Goal: Task Accomplishment & Management: Use online tool/utility

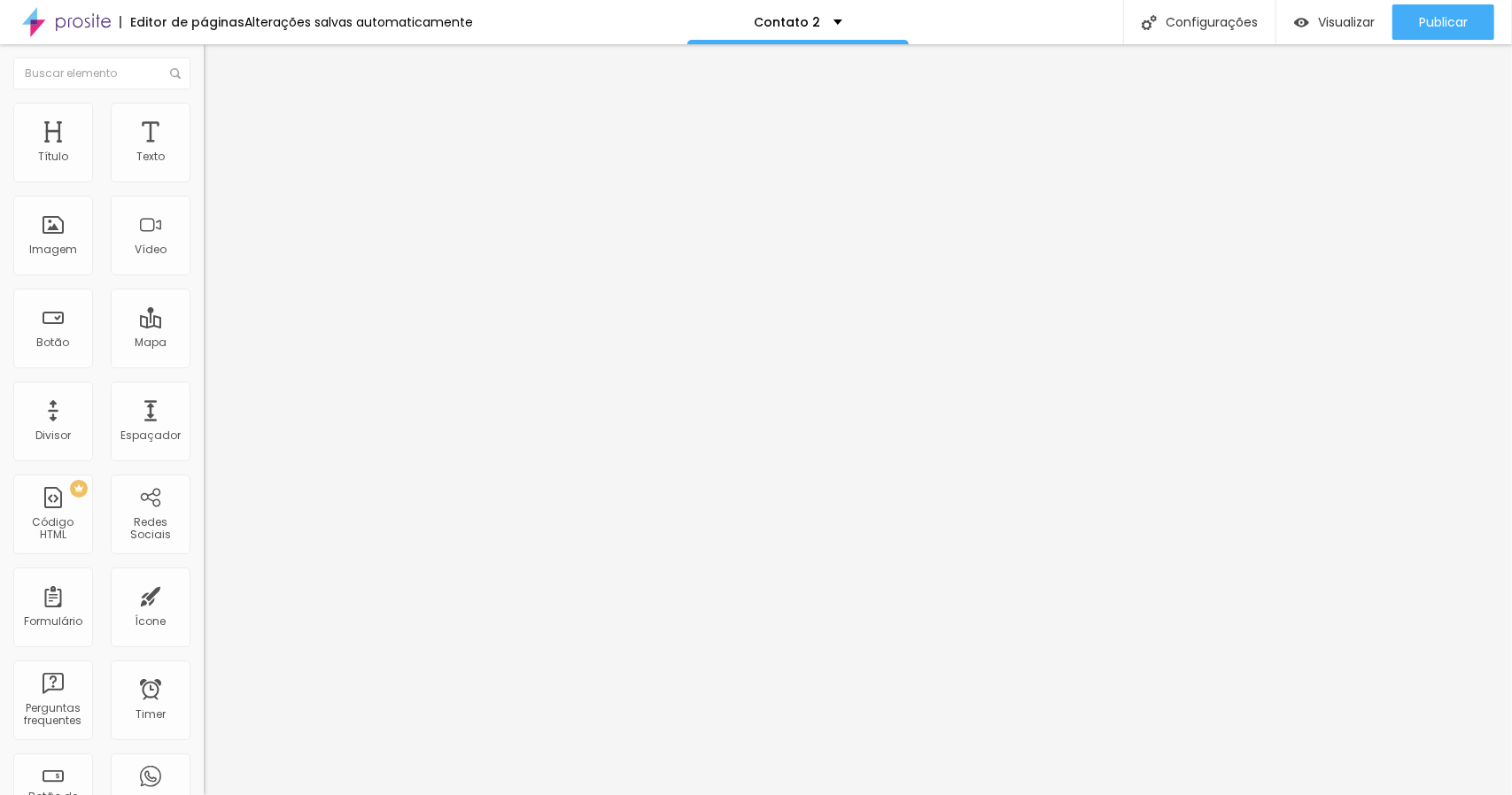
click at [204, 152] on span "Trocar imagem" at bounding box center [251, 145] width 97 height 15
click at [220, 122] on span "Avançado" at bounding box center [248, 115] width 58 height 15
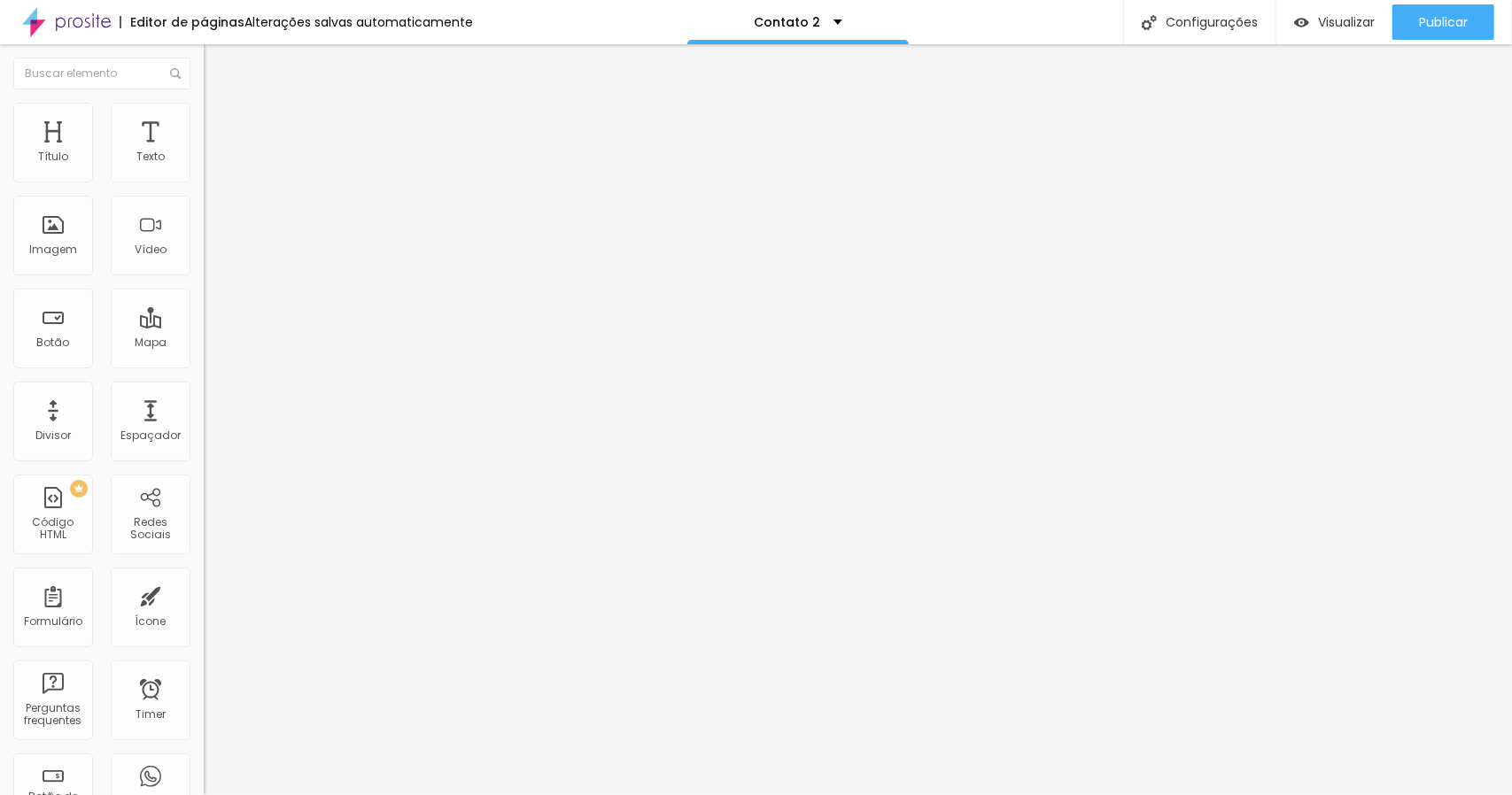
click at [204, 120] on ul "Estilo Avançado" at bounding box center [305, 102] width 204 height 35
click at [220, 104] on span "Estilo" at bounding box center [233, 97] width 28 height 15
click at [204, 167] on span "Titulo 2" at bounding box center [232, 156] width 57 height 22
click at [219, 169] on span "Titulo 2" at bounding box center [248, 158] width 57 height 22
click at [204, 183] on span "Titulo 3" at bounding box center [228, 172] width 50 height 20
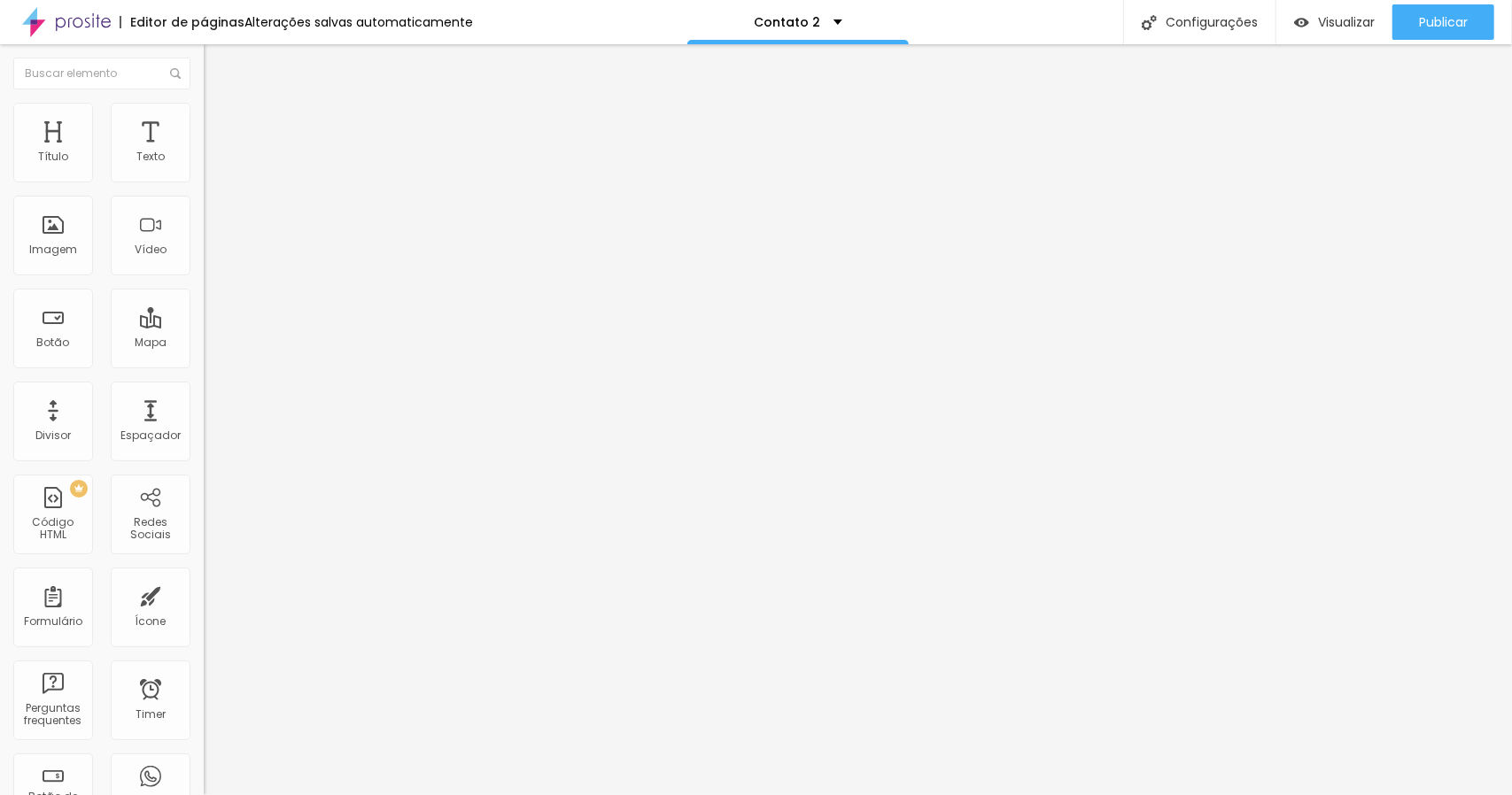
click at [204, 167] on span "Titulo 2" at bounding box center [232, 156] width 57 height 22
click at [217, 62] on img "button" at bounding box center [224, 64] width 14 height 14
click at [76, 151] on div "Título" at bounding box center [53, 141] width 79 height 79
click at [58, 155] on div "Título" at bounding box center [54, 157] width 31 height 12
click at [61, 180] on div "Título" at bounding box center [53, 141] width 79 height 79
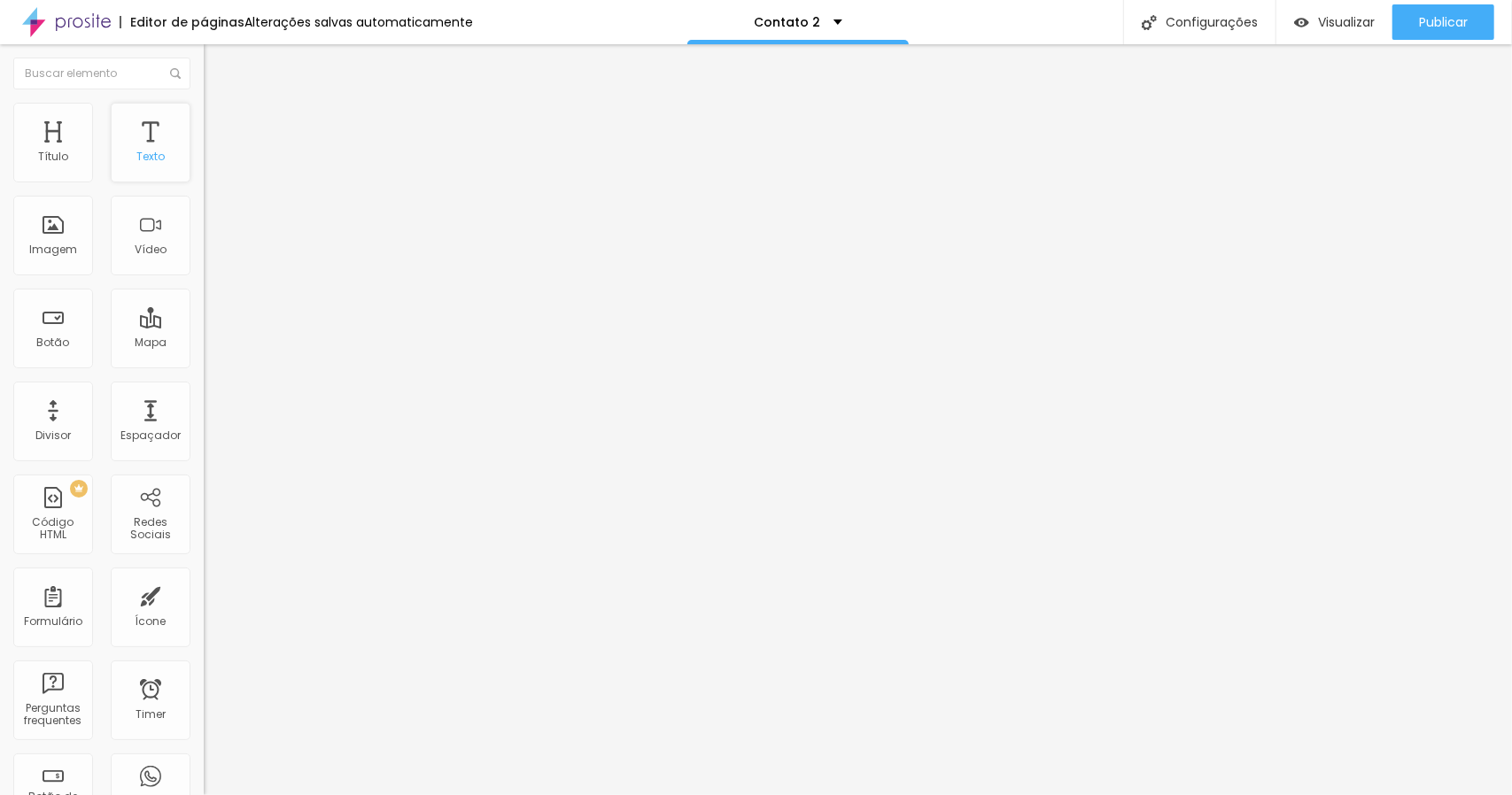
click at [125, 171] on div "Texto" at bounding box center [150, 141] width 79 height 79
click at [69, 169] on div "Título" at bounding box center [53, 141] width 79 height 79
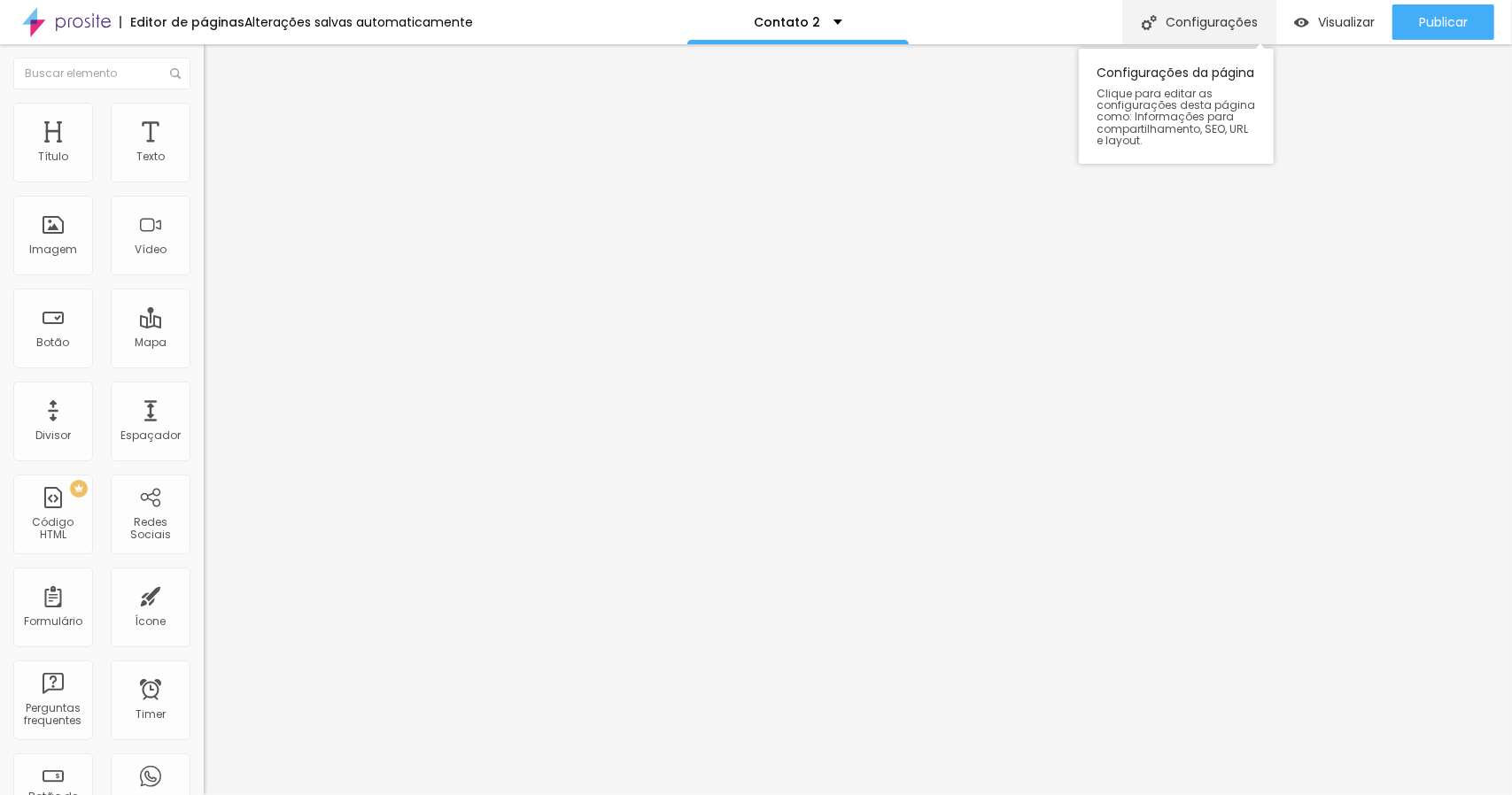
click at [1244, 11] on div "Configurações" at bounding box center [1199, 22] width 152 height 44
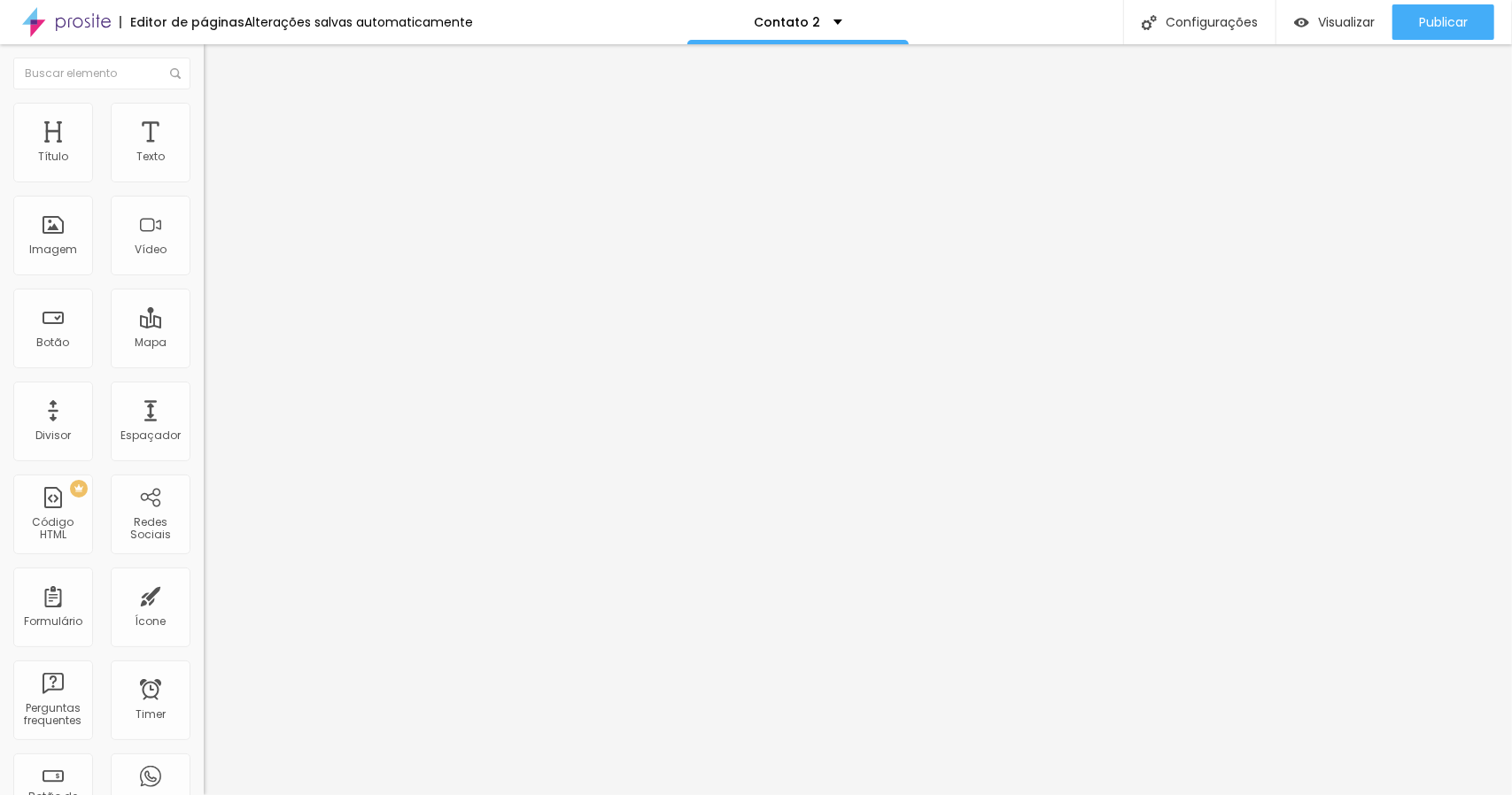
click at [151, 157] on div "Texto" at bounding box center [150, 141] width 79 height 79
click at [135, 133] on div "Texto" at bounding box center [150, 141] width 79 height 79
click at [71, 150] on div "Título" at bounding box center [53, 141] width 79 height 79
click at [204, 214] on div "Titulo 6 H6" at bounding box center [305, 208] width 204 height 11
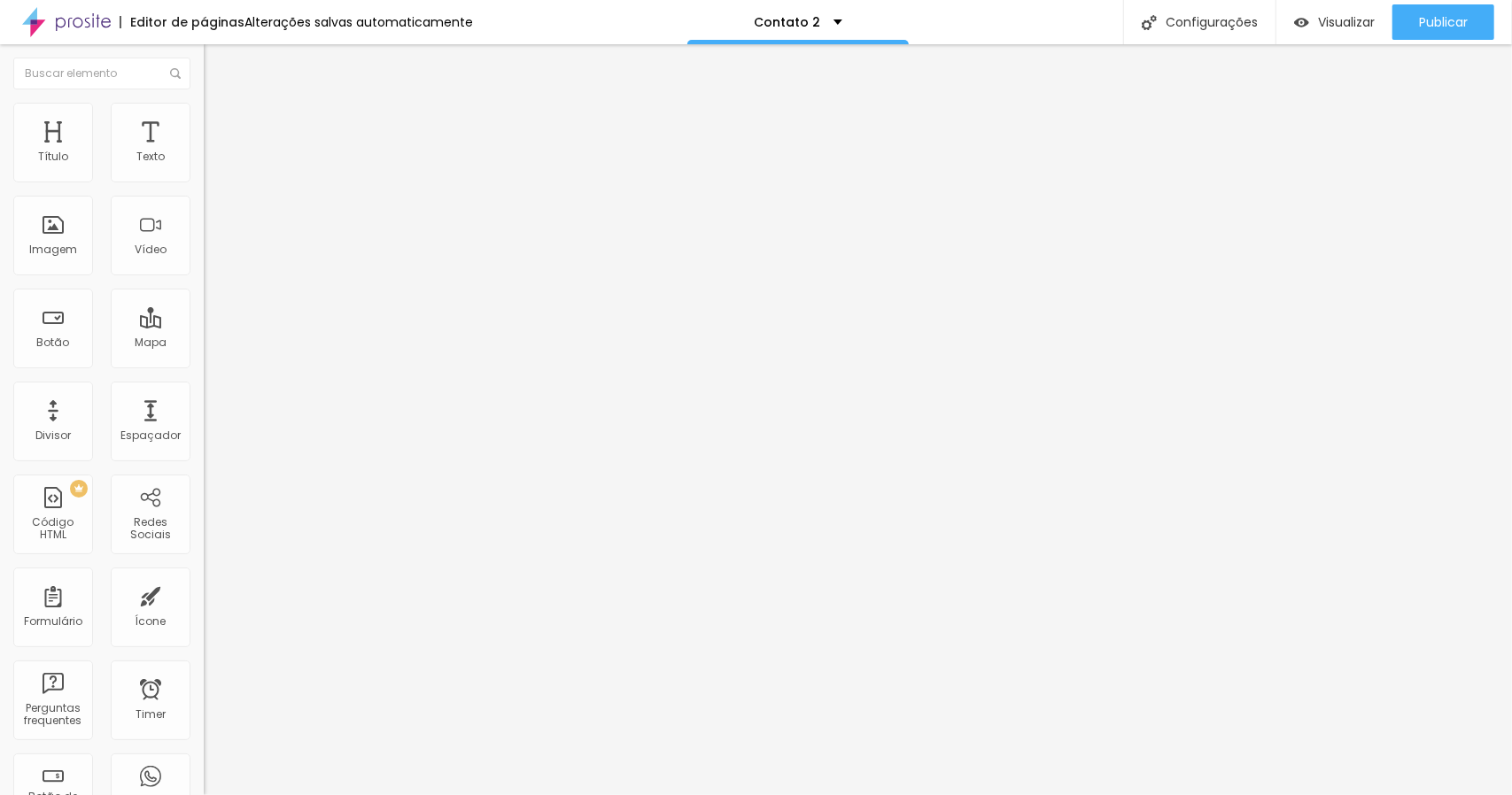
click at [204, 202] on div "Titulo 5 H5" at bounding box center [305, 196] width 204 height 11
click at [204, 167] on span "Titulo 2" at bounding box center [232, 156] width 57 height 22
type input "28"
type input "27"
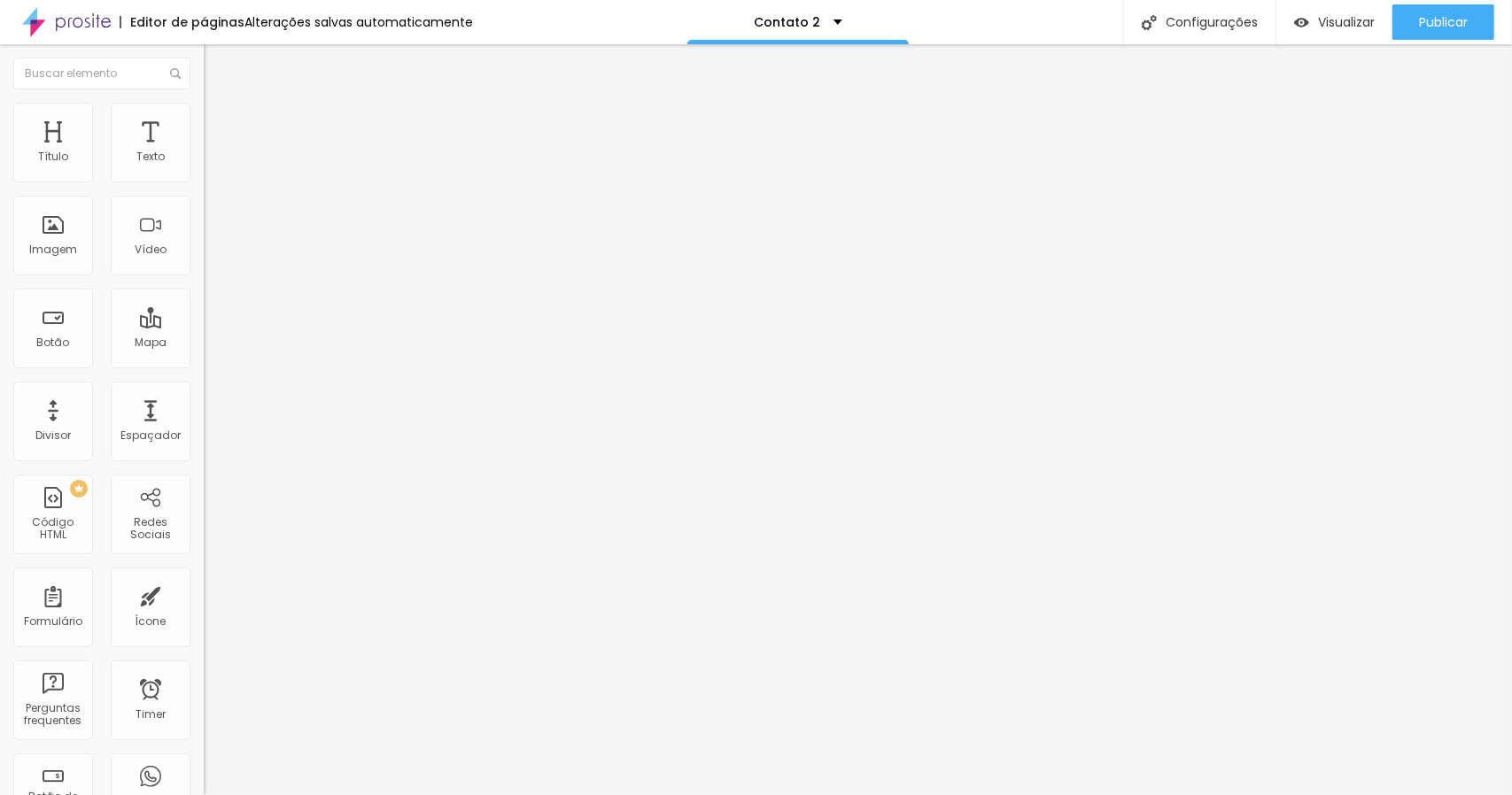
type input "27"
type input "28"
type input "29"
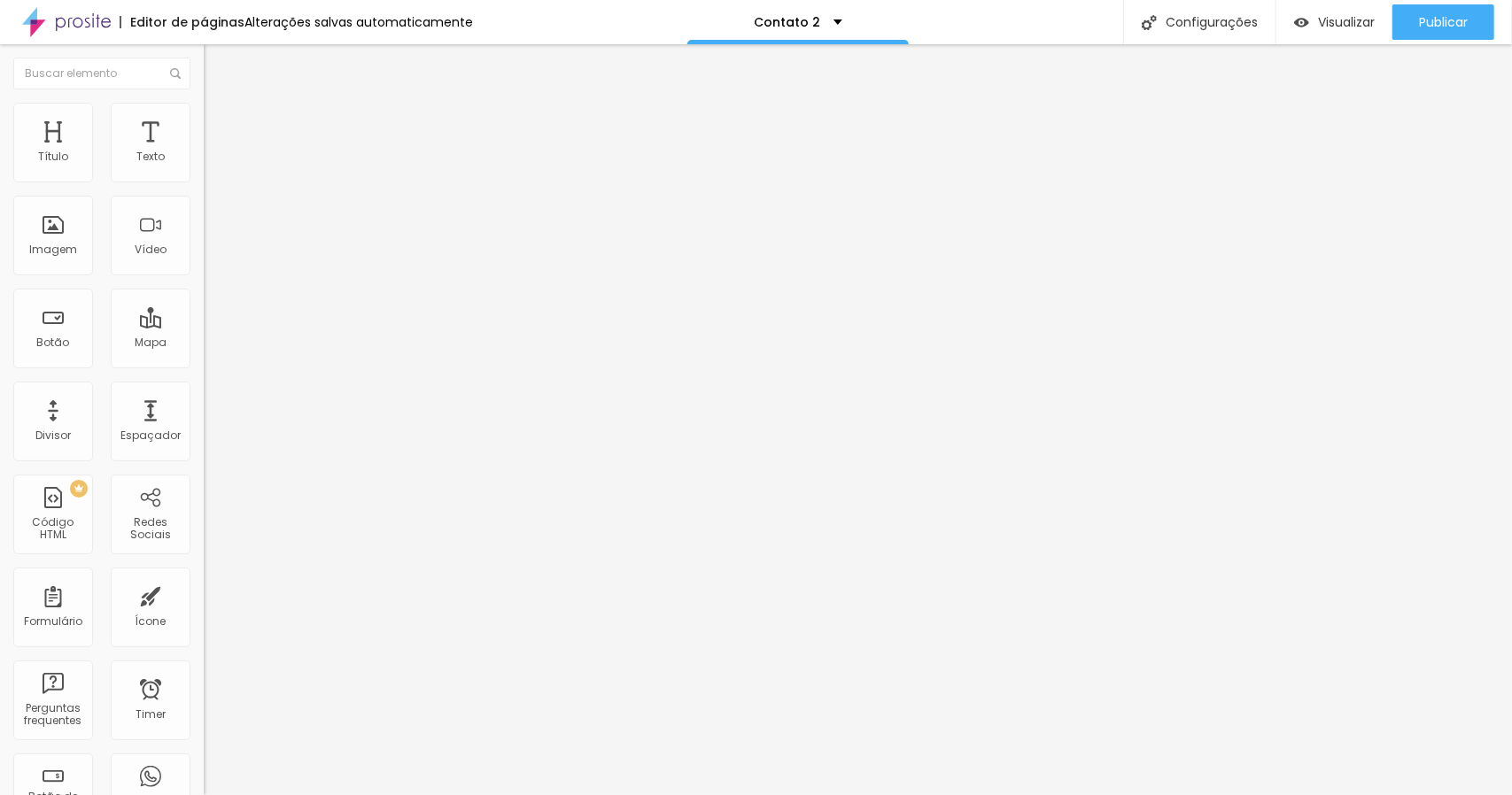
type input "31"
type input "32"
type input "33"
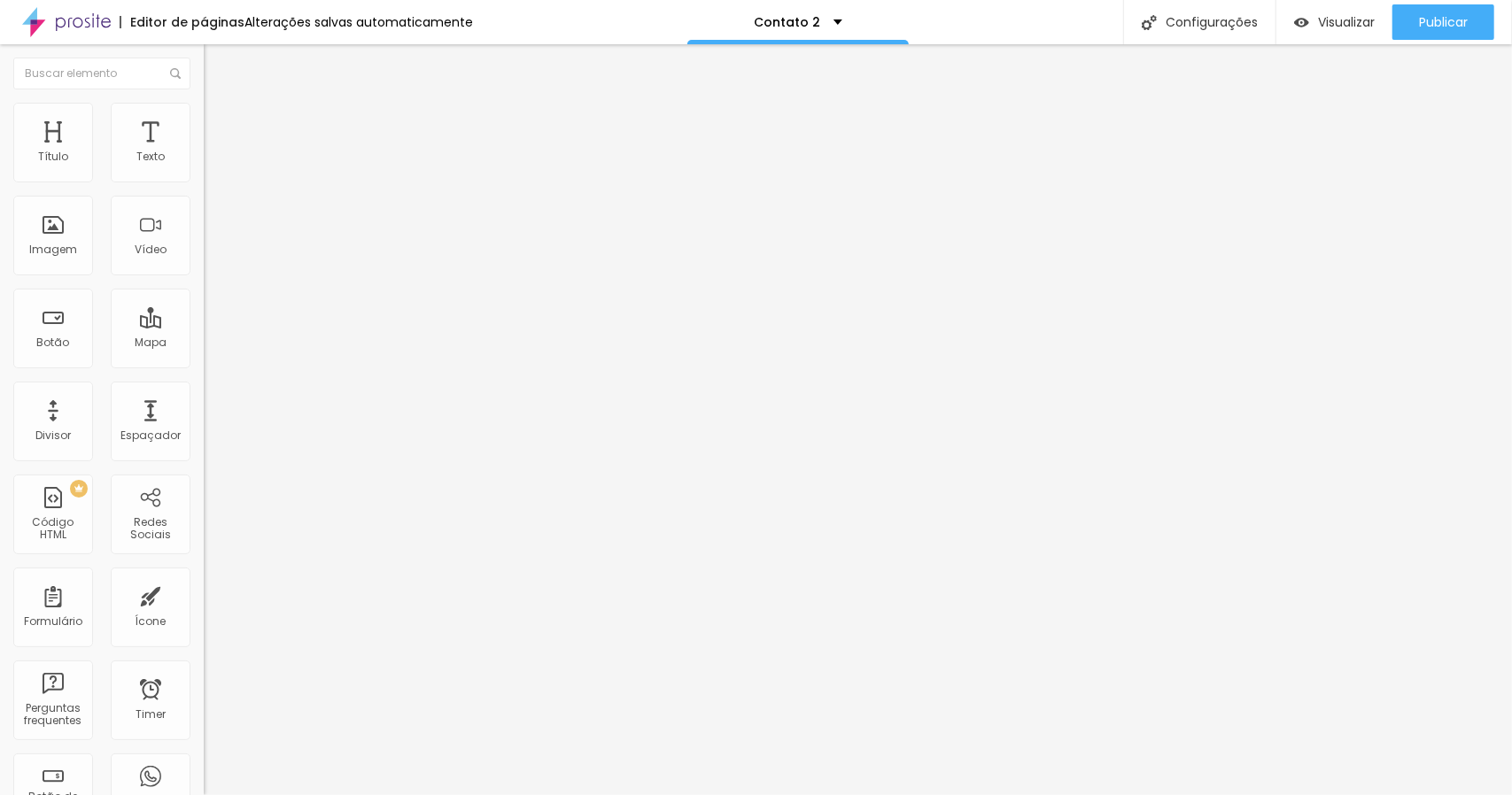
type input "33"
type input "34"
type input "35"
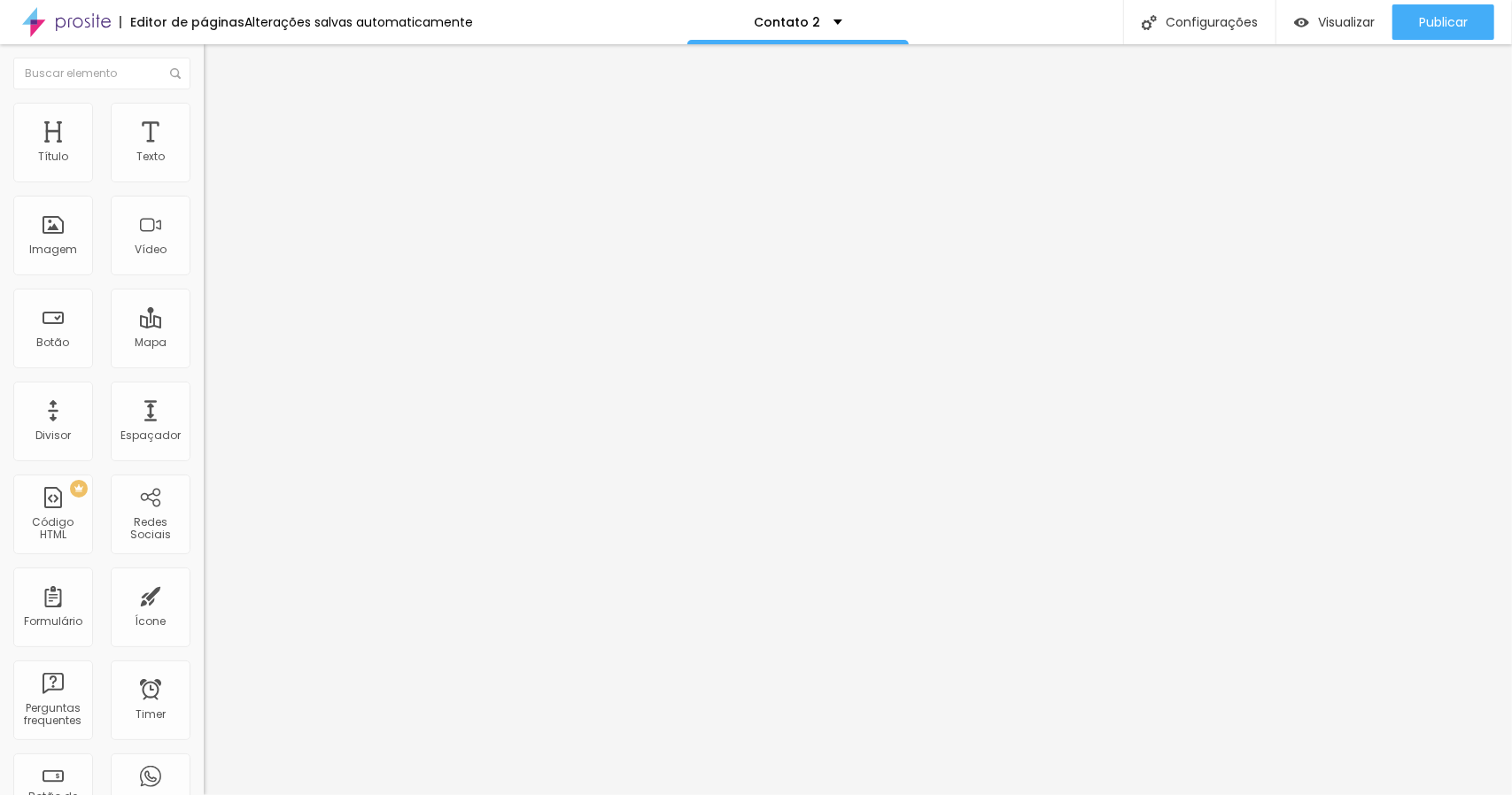
type input "37"
type input "41"
type input "43"
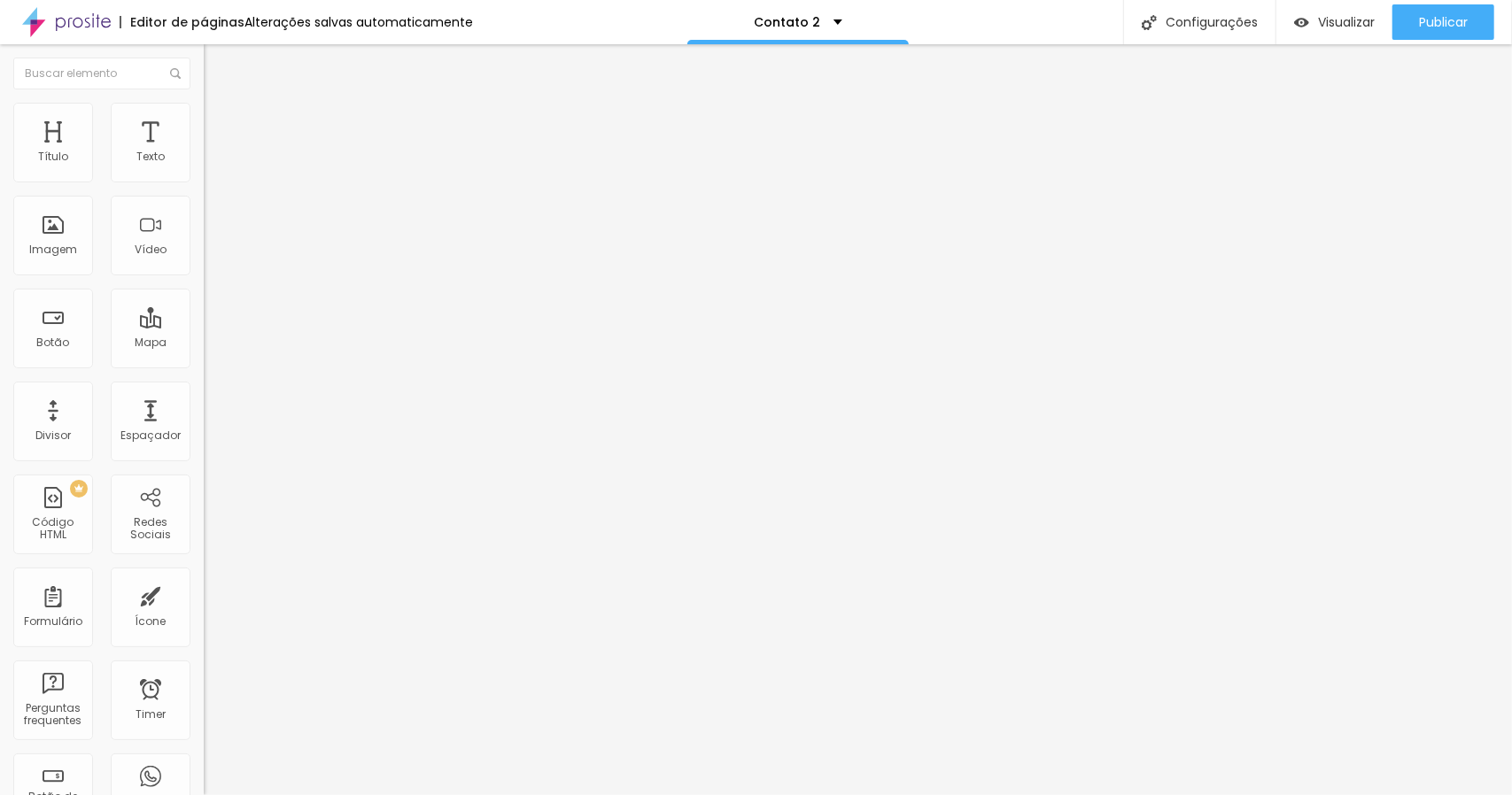
type input "43"
type input "44"
type input "45"
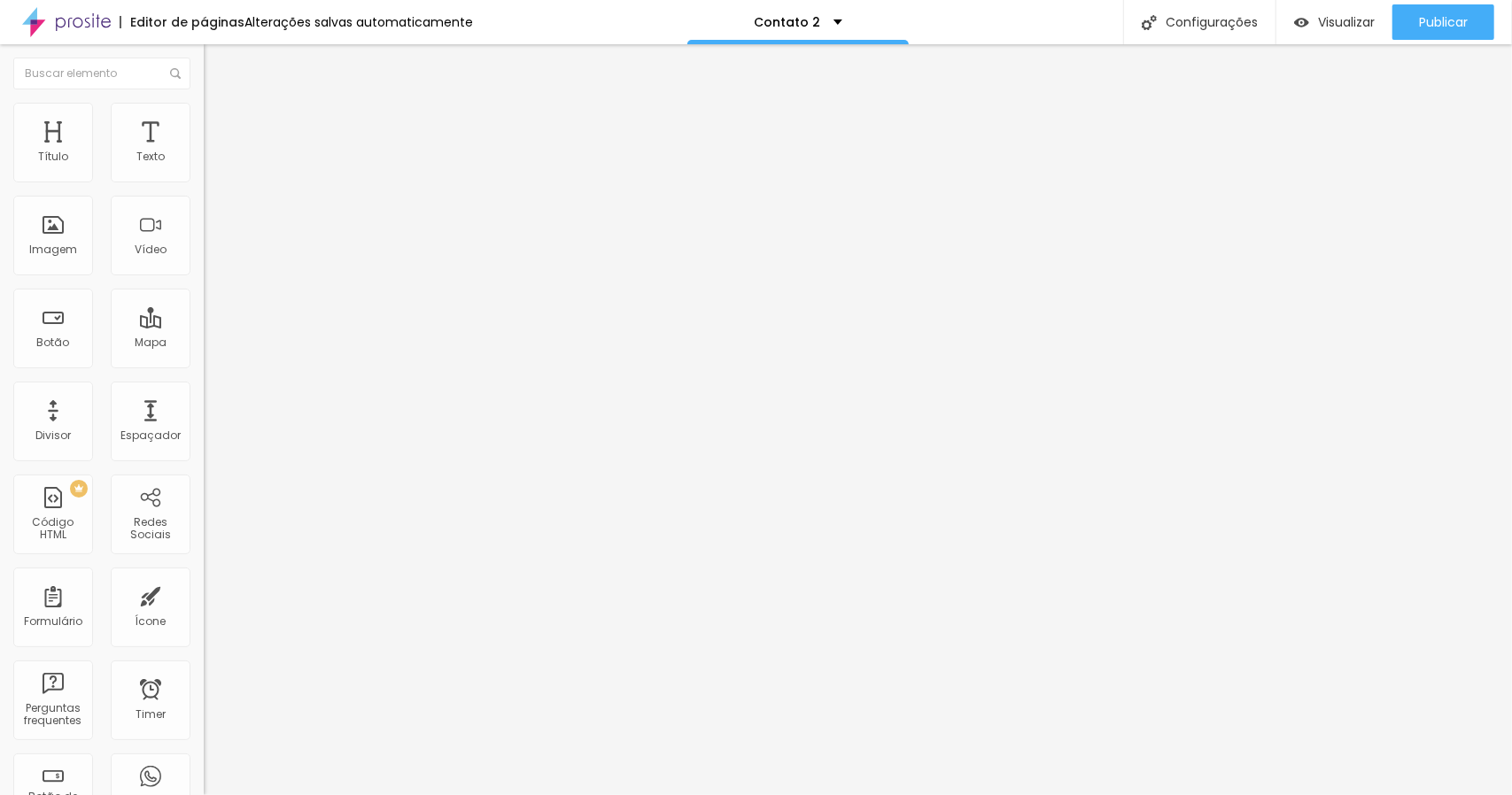
type input "46"
type input "45"
type input "43"
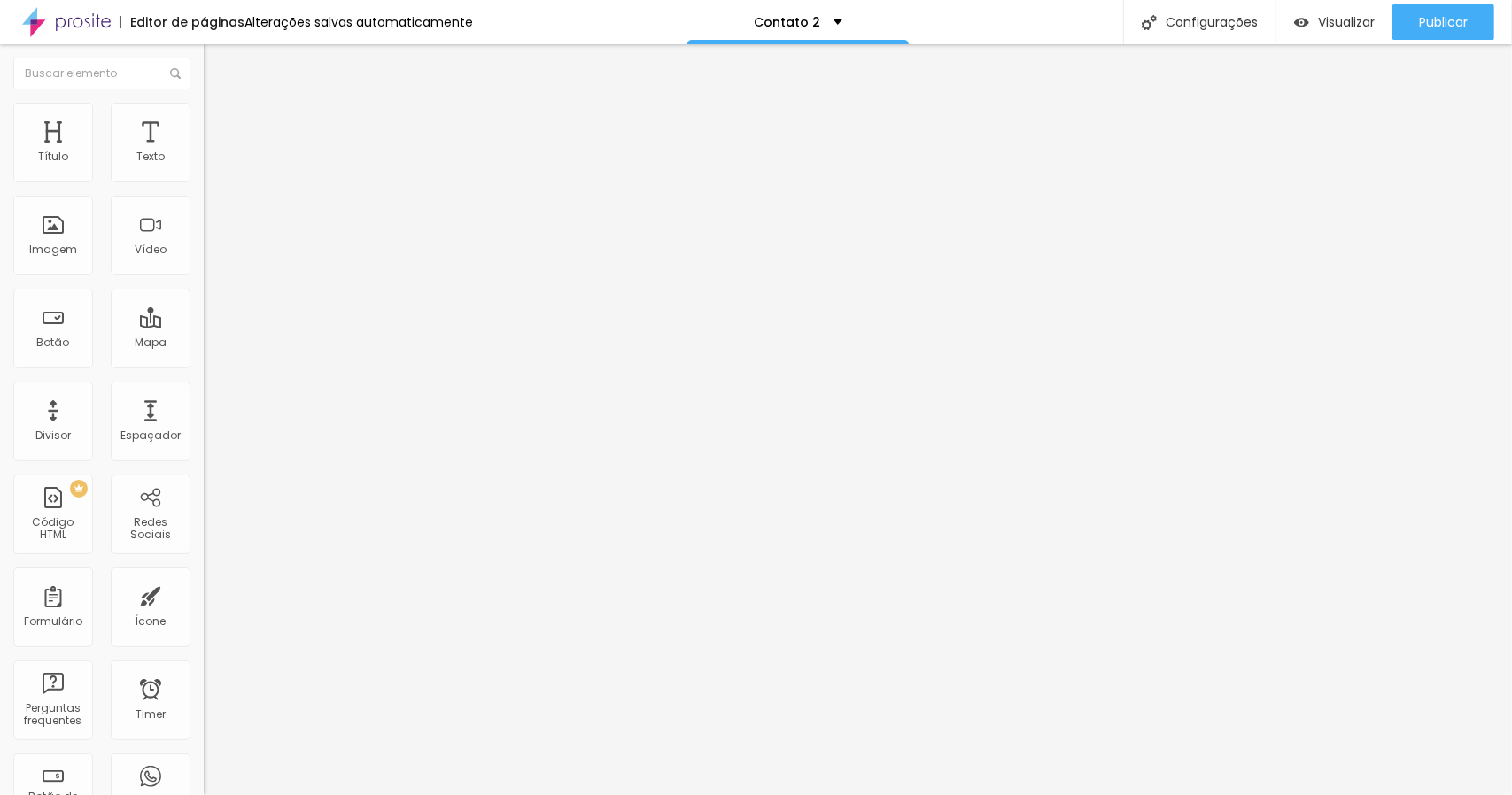
type input "43"
type input "41"
type input "39"
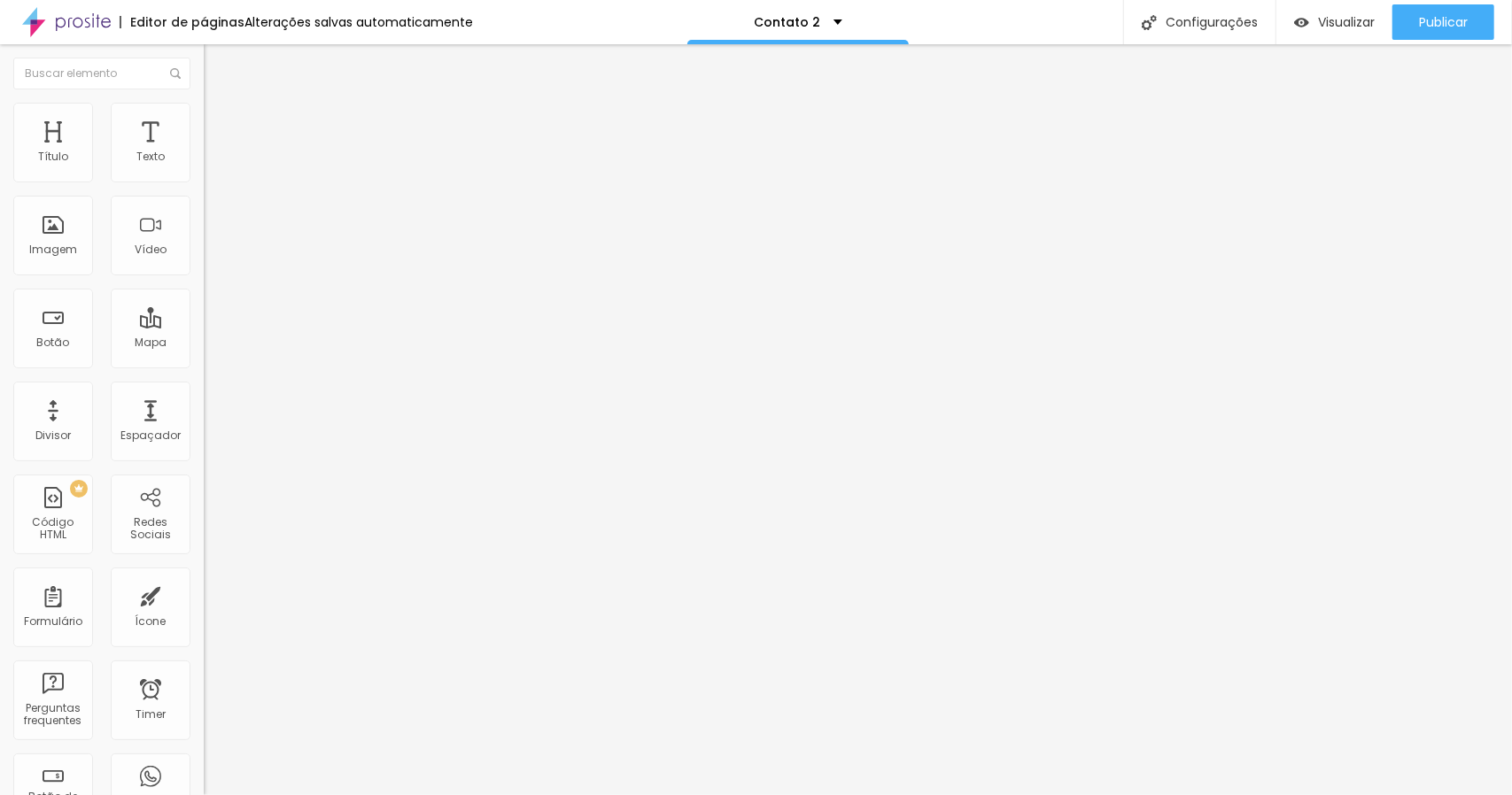
type input "38"
type input "37"
type input "36"
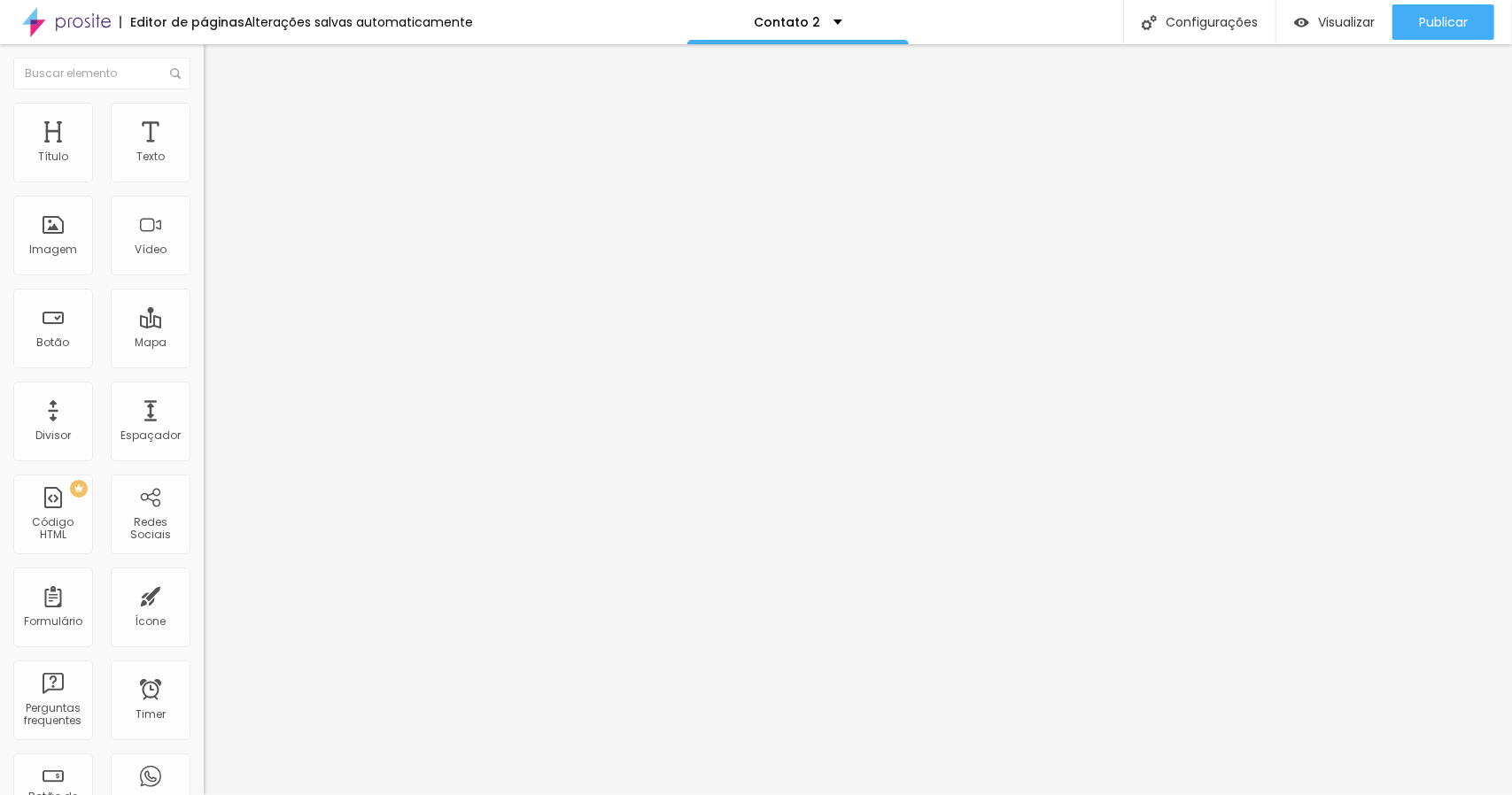
type input "36"
type input "35"
drag, startPoint x: 58, startPoint y: 376, endPoint x: 67, endPoint y: 372, distance: 9.8
type input "35"
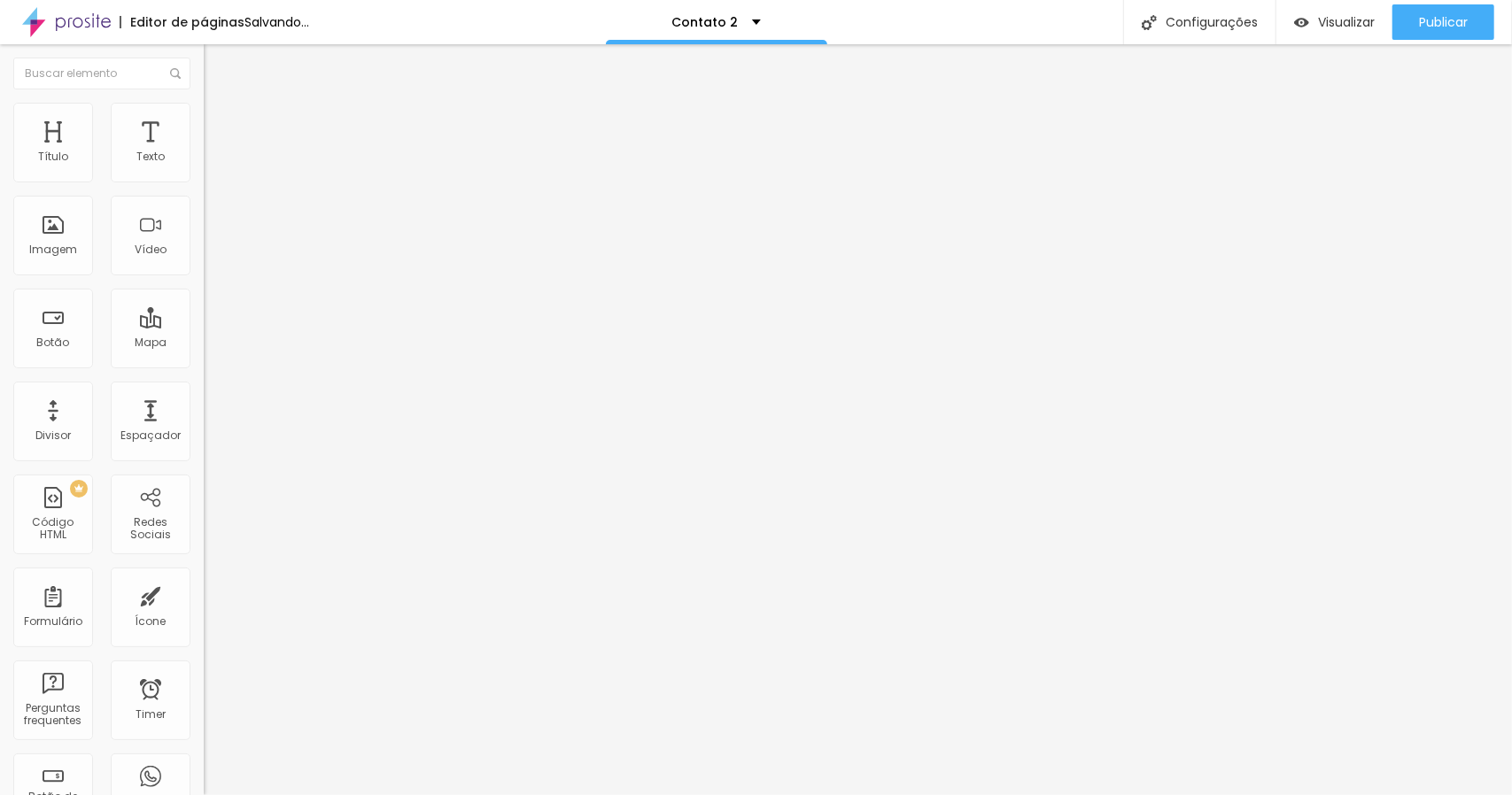
click at [204, 419] on input "range" at bounding box center [261, 426] width 115 height 14
click at [204, 181] on div "Titulo 3 H3" at bounding box center [305, 173] width 204 height 14
click at [204, 205] on div "Titulo 5 H5" at bounding box center [305, 200] width 204 height 11
click at [204, 219] on div "Tamanho Titulo 1 H1 Titulo 2 H2 Titulo 3 H3 Titulo 4 H4 Titulo 5 H5 Titulo 6 H6" at bounding box center [305, 169] width 204 height 98
click at [204, 221] on span "Titulo 6" at bounding box center [220, 213] width 33 height 15
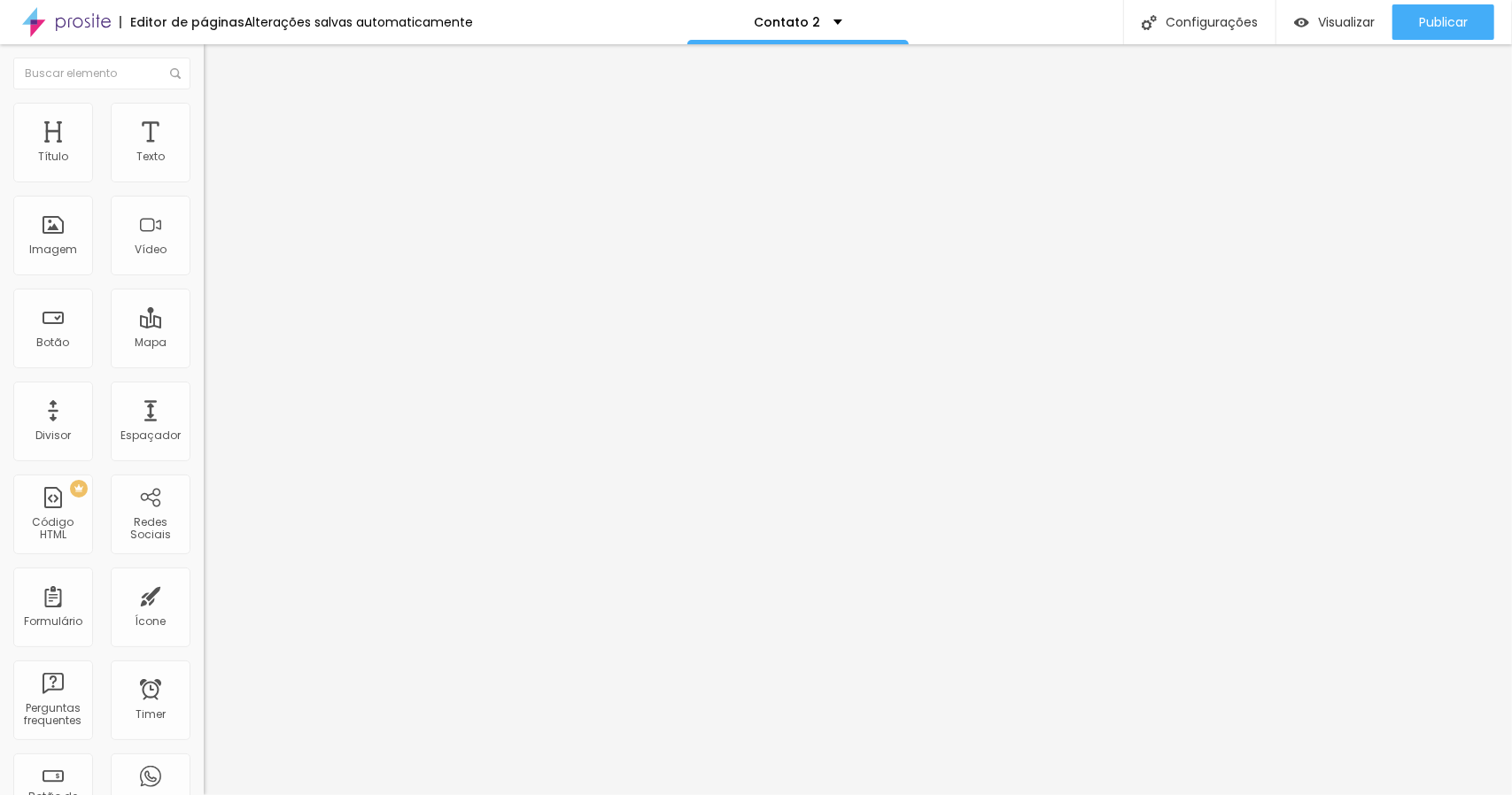
click at [204, 152] on span "Titulo 1" at bounding box center [232, 140] width 57 height 25
click at [204, 111] on img at bounding box center [211, 110] width 16 height 16
click at [204, 75] on button "Editar Título" at bounding box center [305, 64] width 204 height 41
click at [204, 166] on input "Contato" at bounding box center [310, 158] width 212 height 18
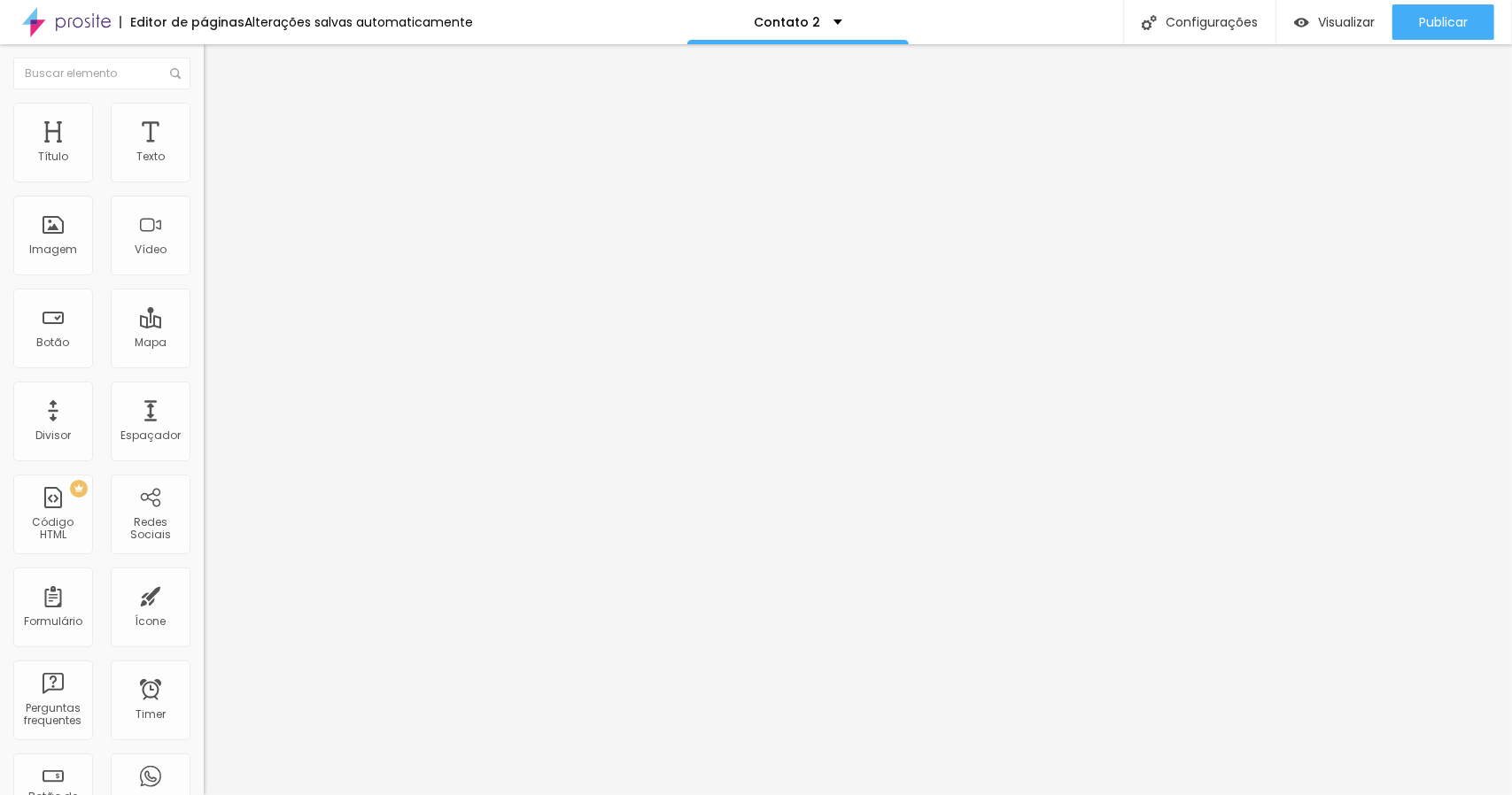
type input "w"
type input "fale comigo"
click at [204, 365] on input "https://" at bounding box center [310, 355] width 212 height 18
drag, startPoint x: 162, startPoint y: 369, endPoint x: 0, endPoint y: 368, distance: 162.0
click at [204, 368] on div "Texto fale comigo Alinhamento [GEOGRAPHIC_DATA] Link URL https:// Abrir em uma …" at bounding box center [305, 268] width 204 height 258
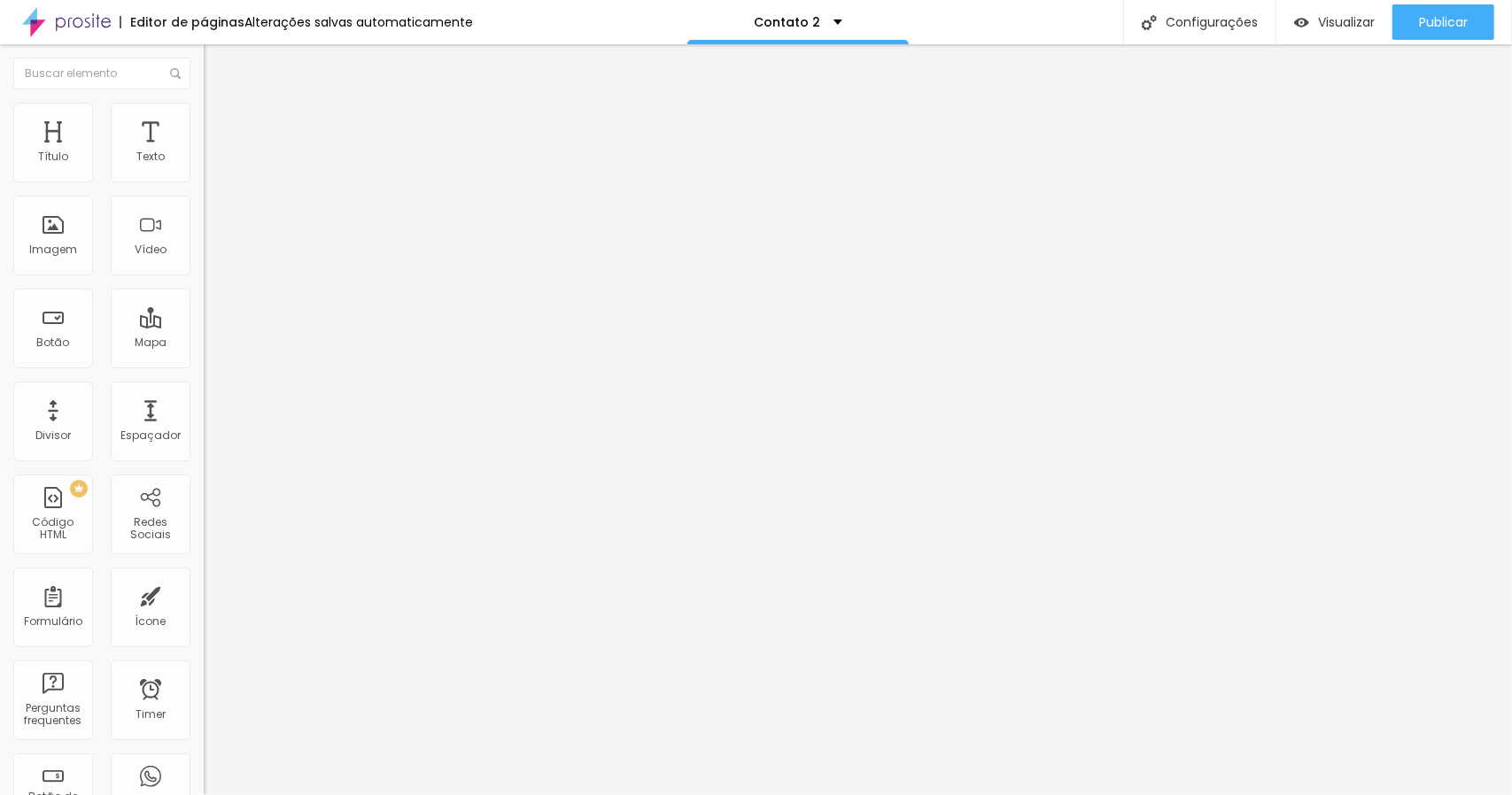
paste input "[DOMAIN_NAME][URL].."
type input "[URL][DOMAIN_NAME].."
click at [204, 501] on div "Editar Botão Conteúdo Estilo Avançado Texto fale comigo Alinhamento Tamanho Gra…" at bounding box center [305, 419] width 204 height 751
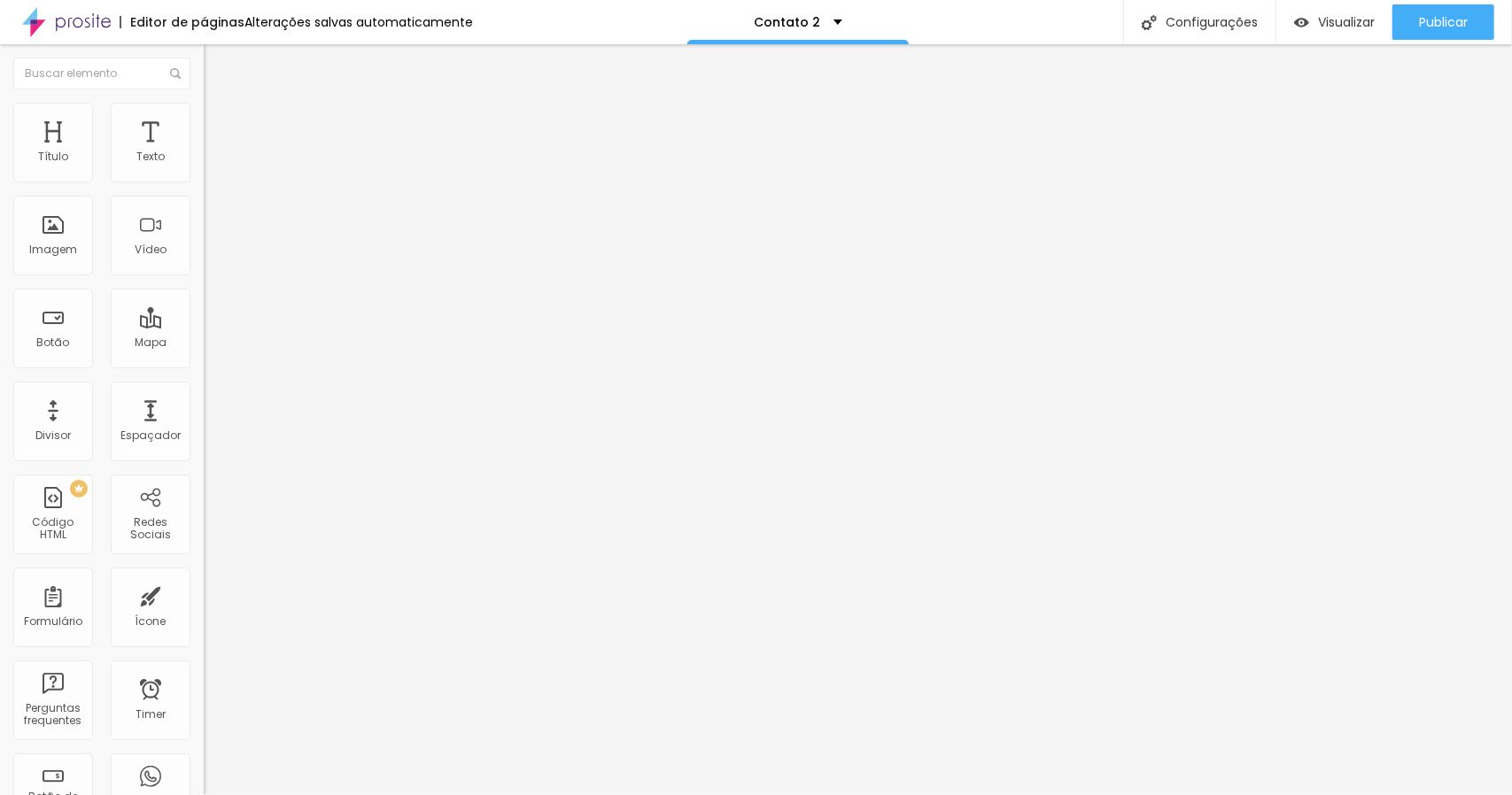
click at [204, 166] on input "Canal no Youtube" at bounding box center [310, 158] width 212 height 18
drag, startPoint x: 152, startPoint y: 203, endPoint x: 0, endPoint y: 201, distance: 152.0
click at [204, 201] on div "Texto Canal no Youtube Alinhamento [GEOGRAPHIC_DATA] Link URL https:// Abrir em…" at bounding box center [305, 268] width 204 height 258
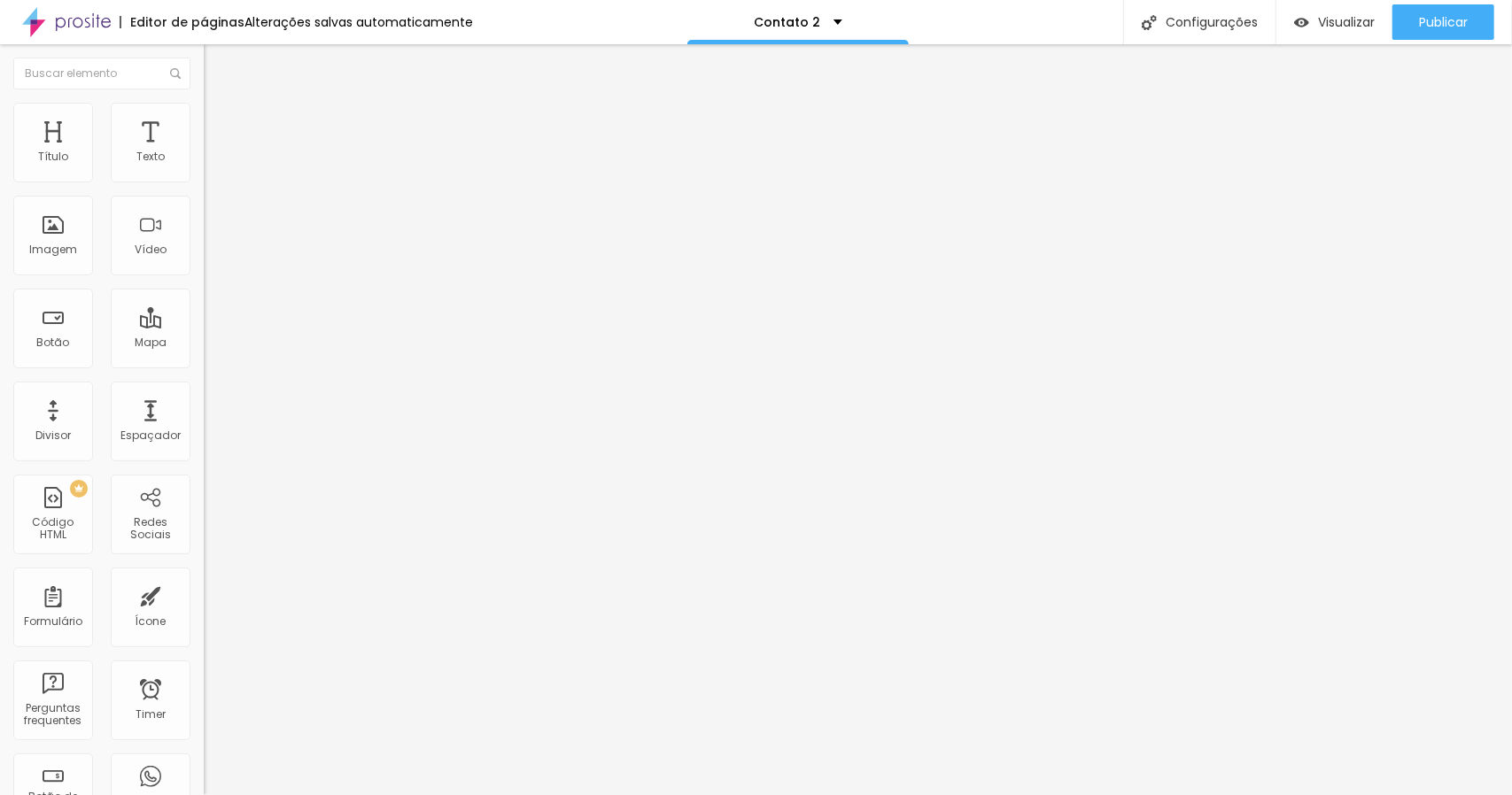
type input "Site e portfólio"
click at [204, 365] on input "https://" at bounding box center [310, 355] width 212 height 18
paste input "[URL][DOMAIN_NAME]"
type input "https://[URL][DOMAIN_NAME]"
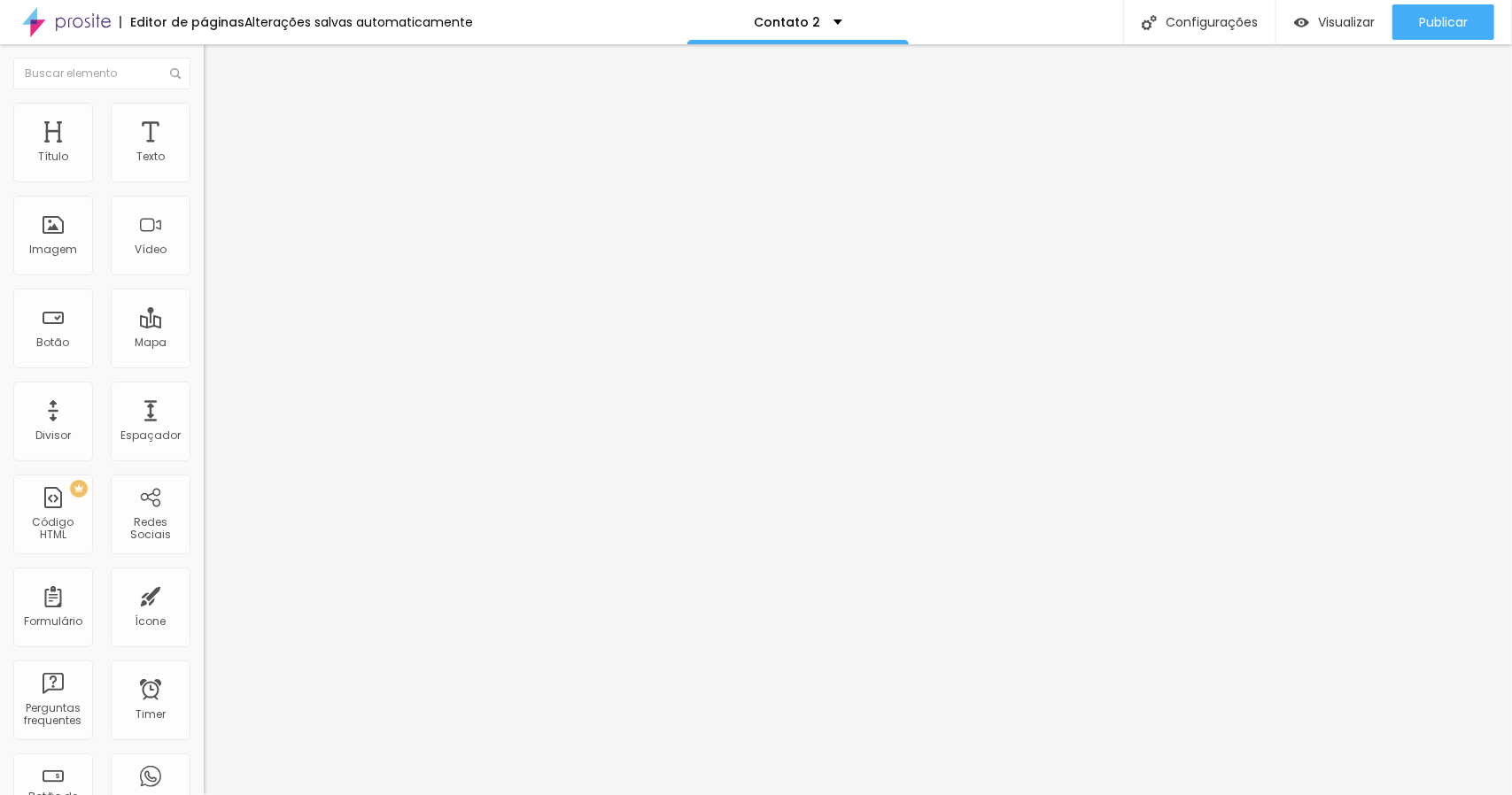
scroll to position [0, 0]
drag, startPoint x: 133, startPoint y: 204, endPoint x: 0, endPoint y: 204, distance: 133.0
click at [204, 204] on div "Texto últimos trabalhos Alinhamento [GEOGRAPHIC_DATA] Link URL https:// Abrir e…" at bounding box center [305, 268] width 204 height 258
type input "I"
type input "ù"
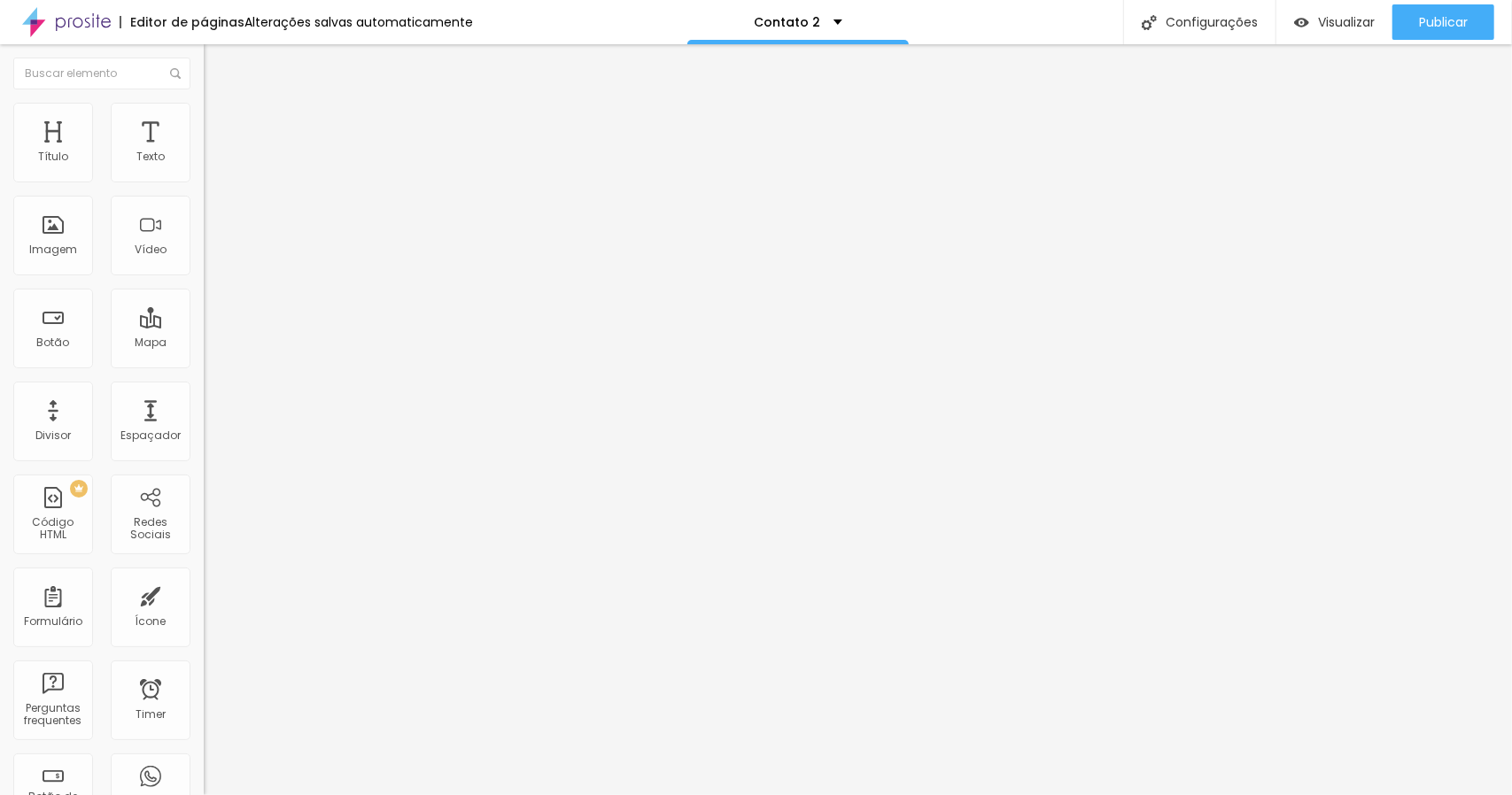
type input "Instagram"
click at [204, 365] on input "https://" at bounding box center [310, 355] width 212 height 18
paste input "[URL][DOMAIN_NAME]"
type input "https://[URL][DOMAIN_NAME]"
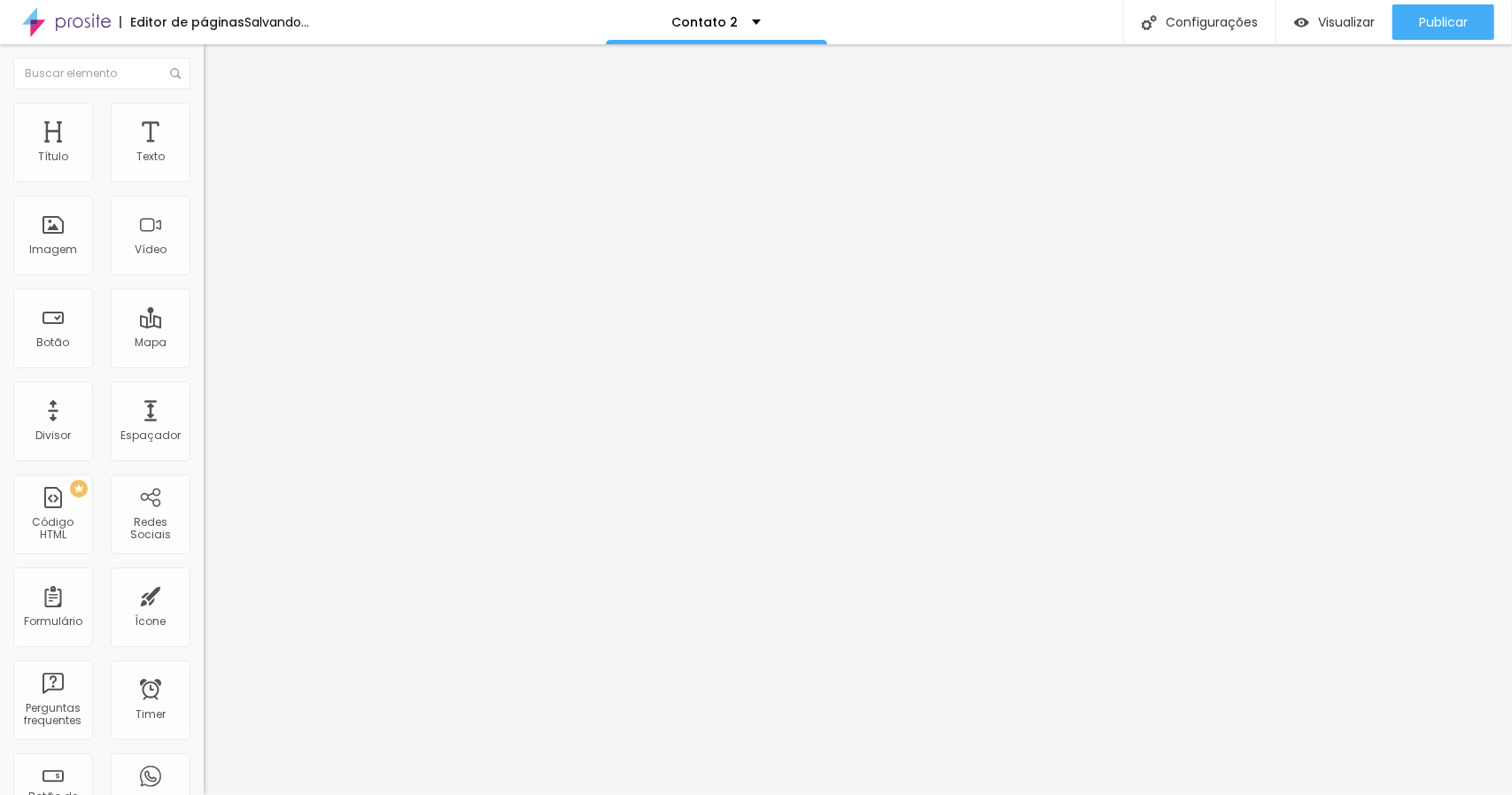
scroll to position [0, 0]
drag, startPoint x: 131, startPoint y: 202, endPoint x: 0, endPoint y: 204, distance: 131.0
click at [204, 204] on div "Texto Linkedin Alinhamento [GEOGRAPHIC_DATA] Link URL https:// Abrir em uma nov…" at bounding box center [305, 268] width 204 height 258
type input "Últimos trabalhos"
click at [204, 379] on div "URL https://" at bounding box center [305, 357] width 204 height 43
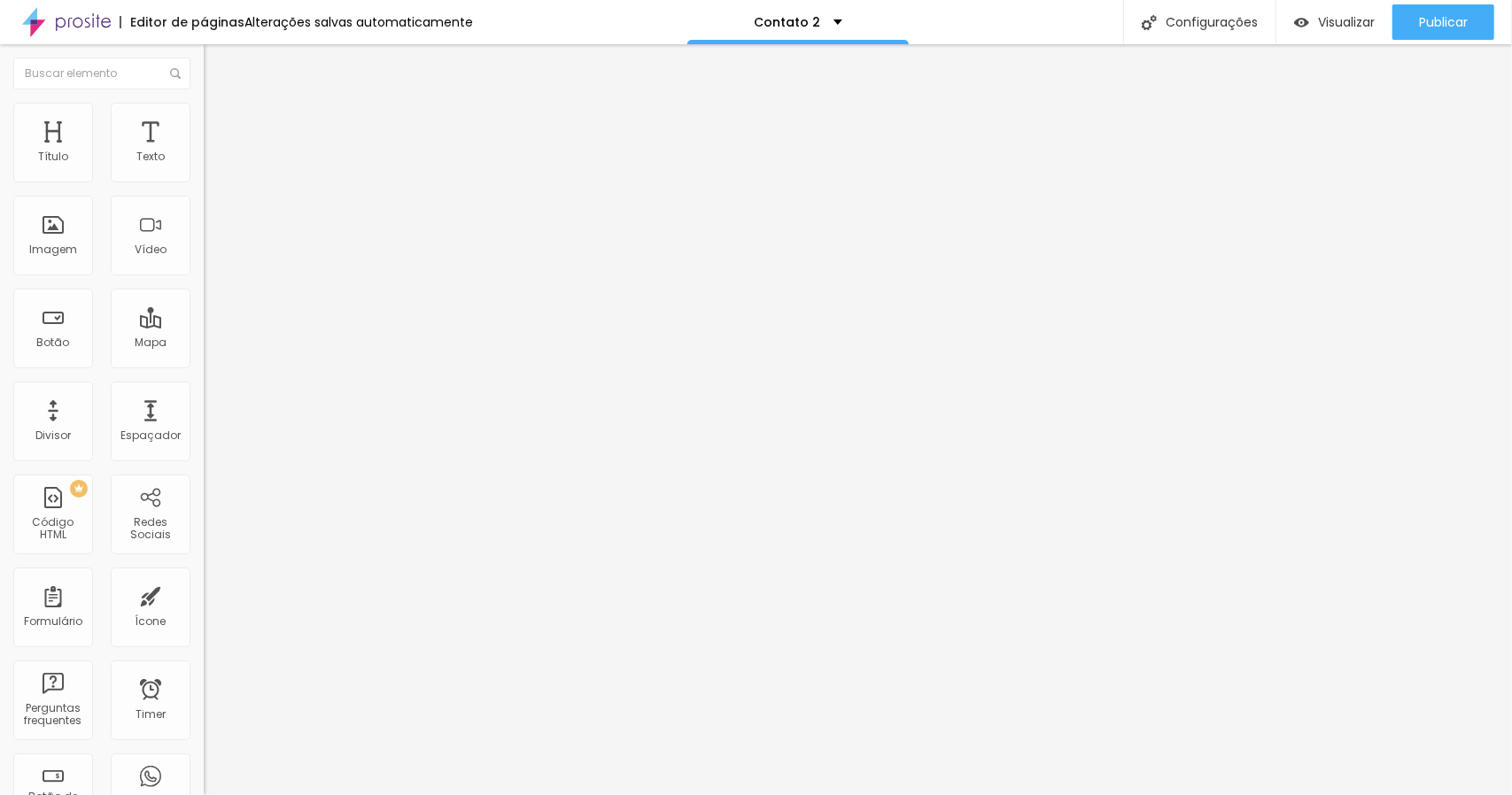
click at [204, 365] on input "https://" at bounding box center [310, 355] width 212 height 18
paste input "[URL][DOMAIN_NAME]"
type input "https://[URL][DOMAIN_NAME]"
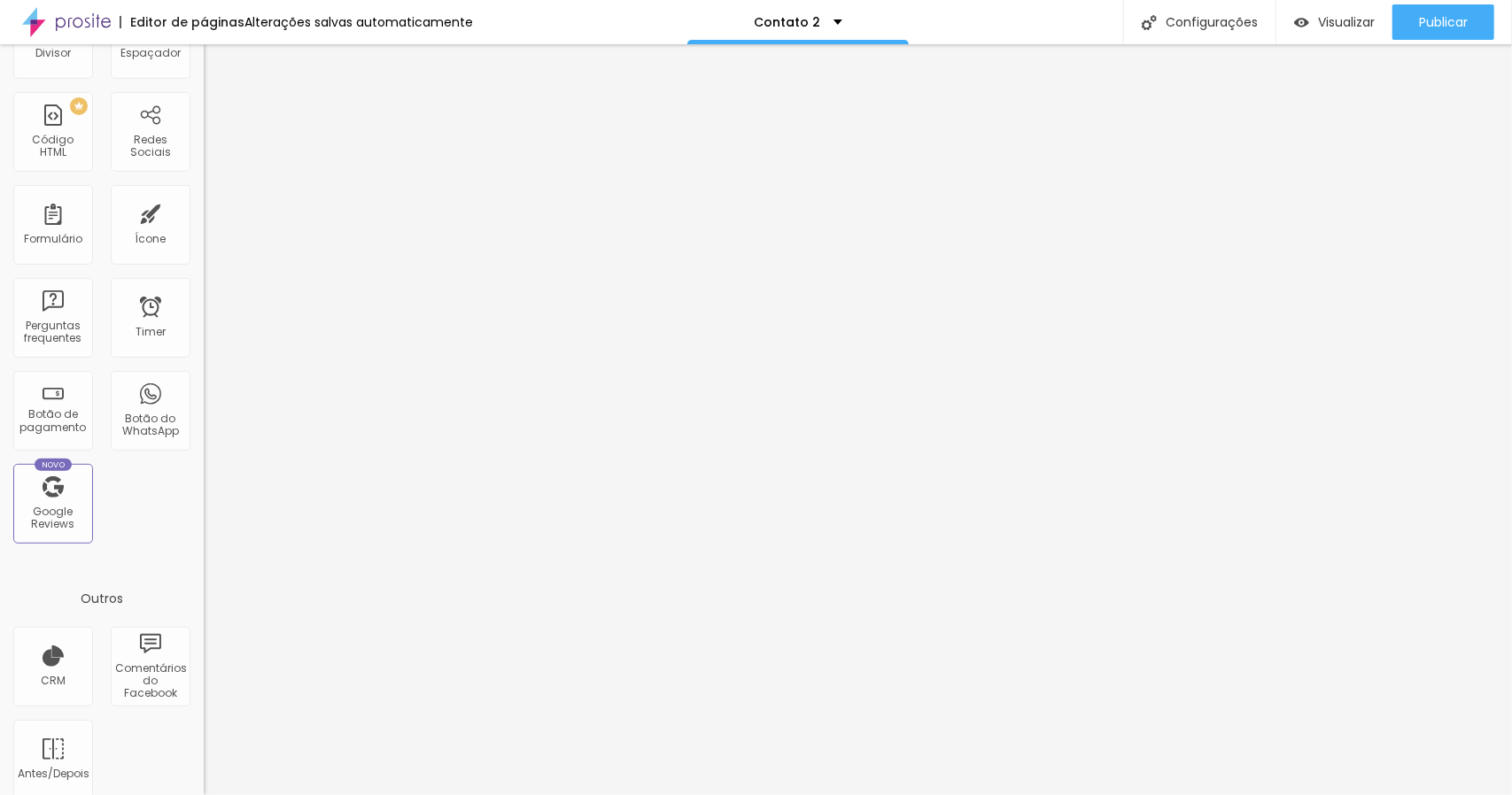
scroll to position [399, 0]
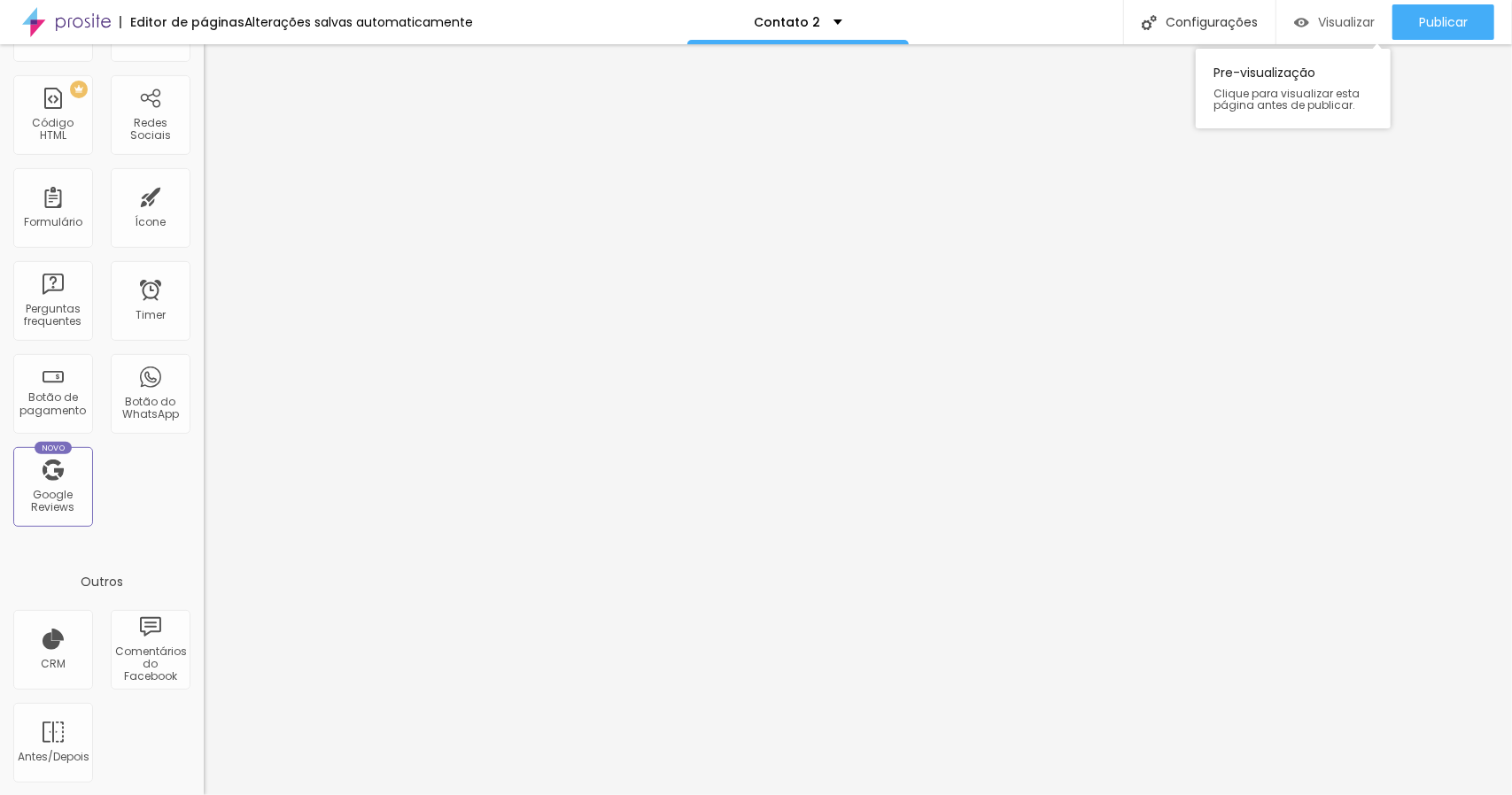
click at [1343, 20] on span "Visualizar" at bounding box center [1346, 22] width 56 height 14
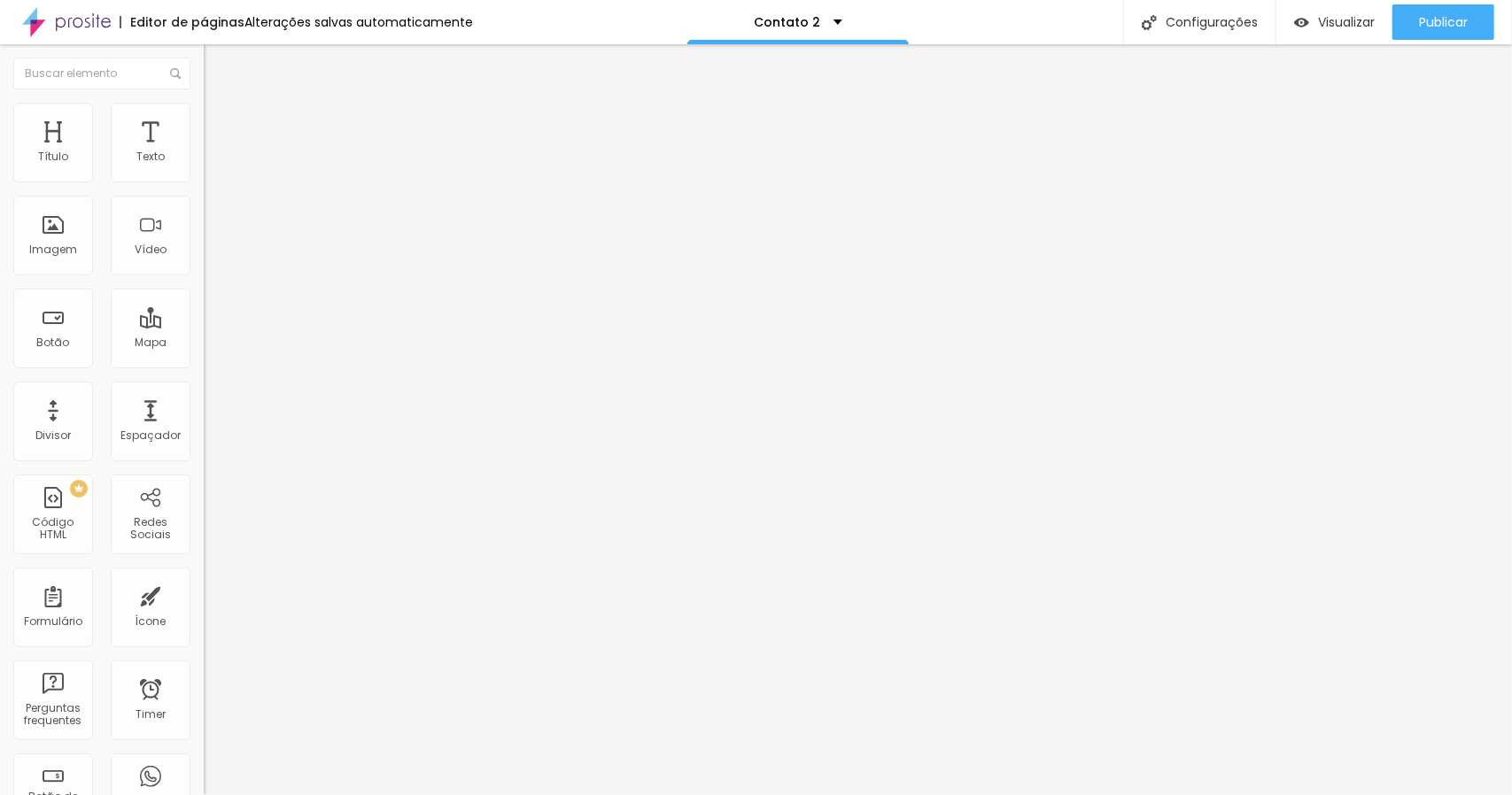
drag, startPoint x: 56, startPoint y: 369, endPoint x: 0, endPoint y: 369, distance: 56.0
click at [204, 369] on div "Texto Instagram Alinhamento [GEOGRAPHIC_DATA] Link URL https://[URL][DOMAIN_NAM…" at bounding box center [305, 268] width 204 height 258
type input "[URL][DOMAIN_NAME]"
click at [204, 486] on div "Editar Botão Conteúdo Estilo Avançado Texto Instagram Alinhamento Tamanho Grand…" at bounding box center [305, 419] width 204 height 751
click at [1353, 22] on span "Visualizar" at bounding box center [1346, 22] width 56 height 14
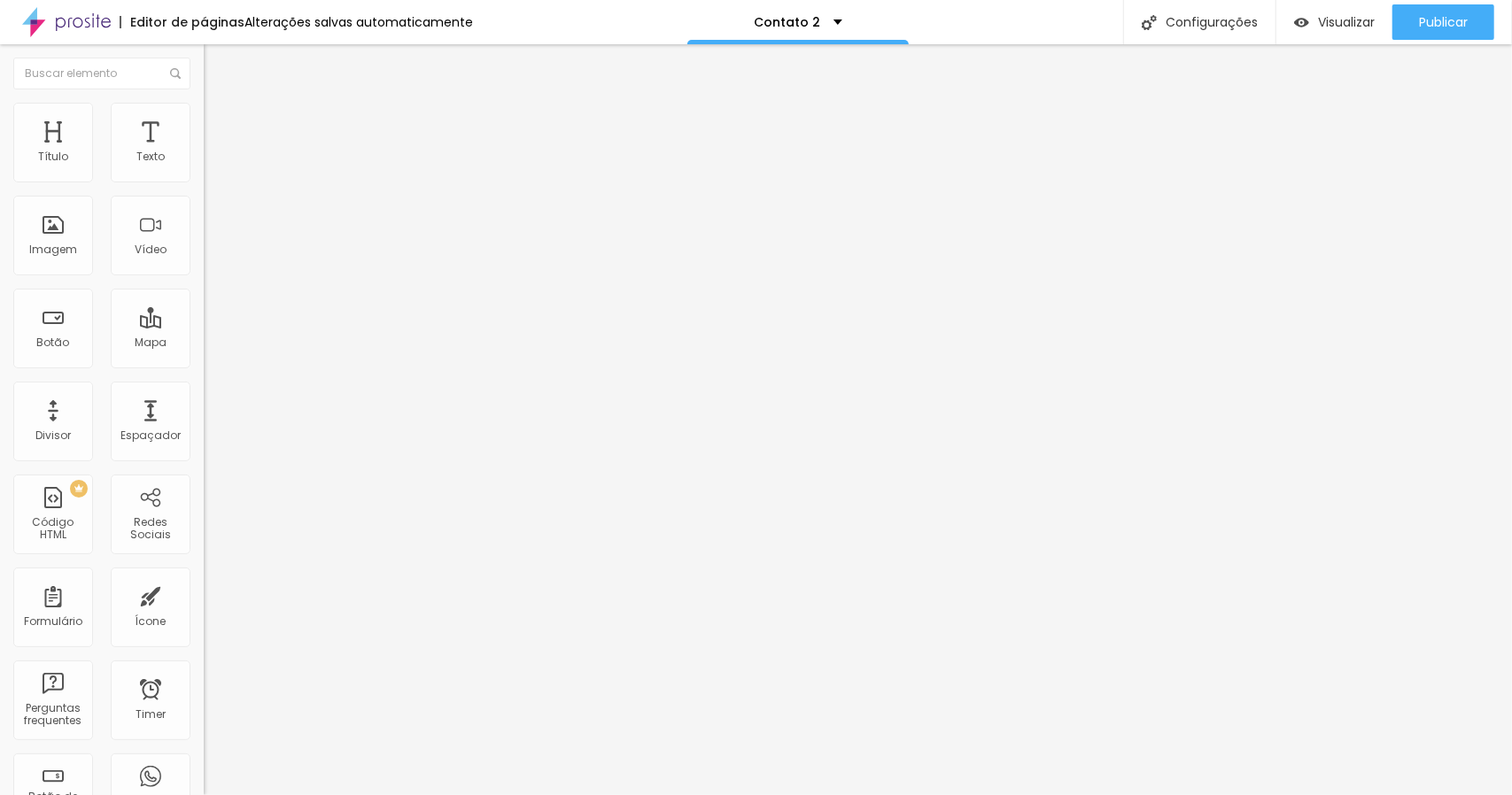
drag, startPoint x: 59, startPoint y: 366, endPoint x: 0, endPoint y: 366, distance: 59.0
click at [204, 366] on div "Texto Site e portfólio Alinhamento [GEOGRAPHIC_DATA] Link URL https://[URL][DOM…" at bounding box center [305, 268] width 204 height 258
type input "[URL][DOMAIN_NAME]"
drag, startPoint x: 63, startPoint y: 365, endPoint x: 6, endPoint y: 368, distance: 57.1
click at [204, 368] on div "Texto Últimos trabalhos Alinhamento [GEOGRAPHIC_DATA] Link URL https://[URL][DO…" at bounding box center [305, 268] width 204 height 258
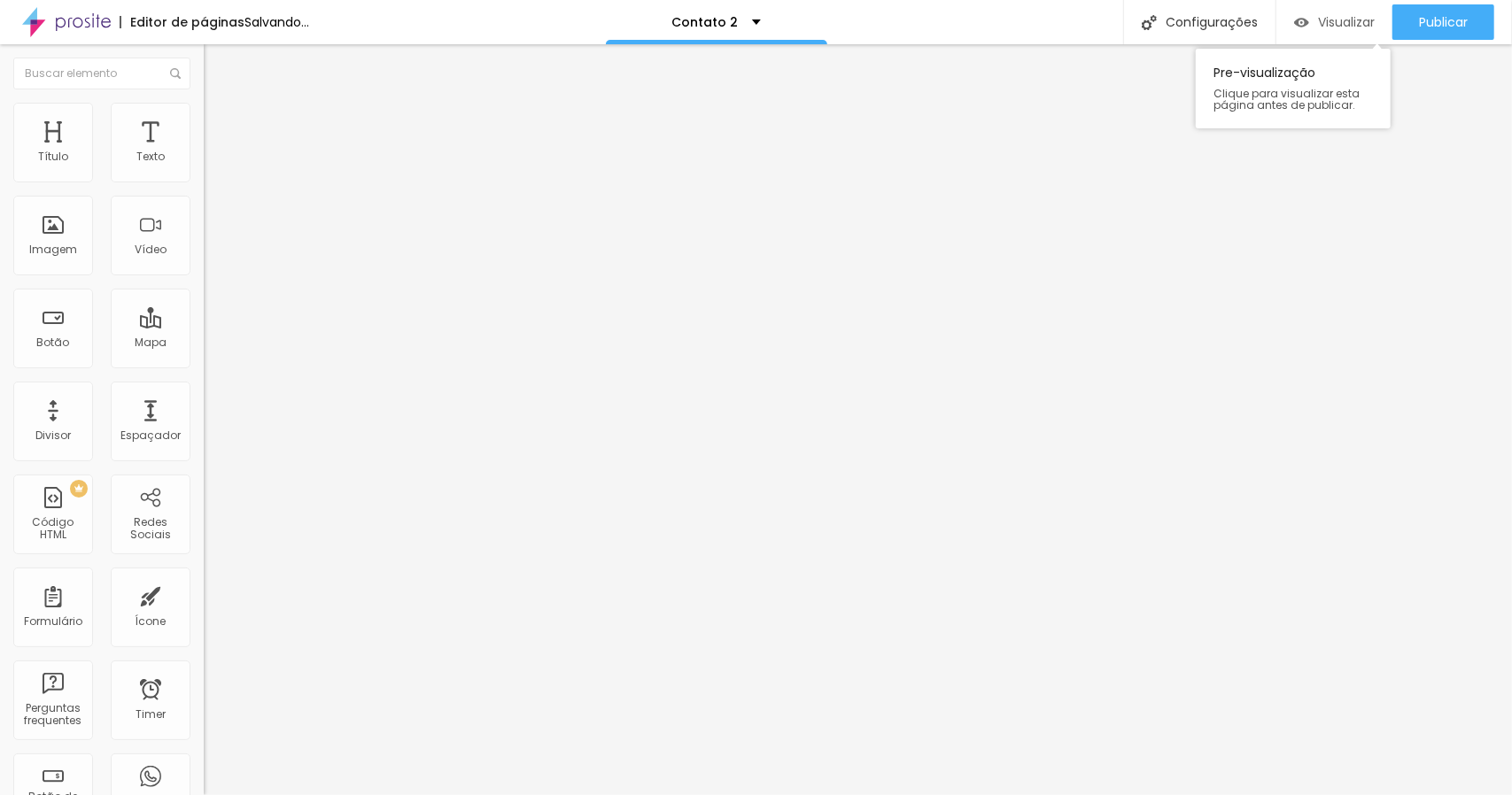
type input "[URL][DOMAIN_NAME]"
click at [1343, 26] on span "Visualizar" at bounding box center [1346, 22] width 56 height 14
click at [1341, 18] on span "Visualizar" at bounding box center [1346, 22] width 56 height 14
click at [54, 624] on div "Formulário" at bounding box center [53, 621] width 58 height 12
click at [54, 624] on div "Formulário" at bounding box center [53, 621] width 58 height 12
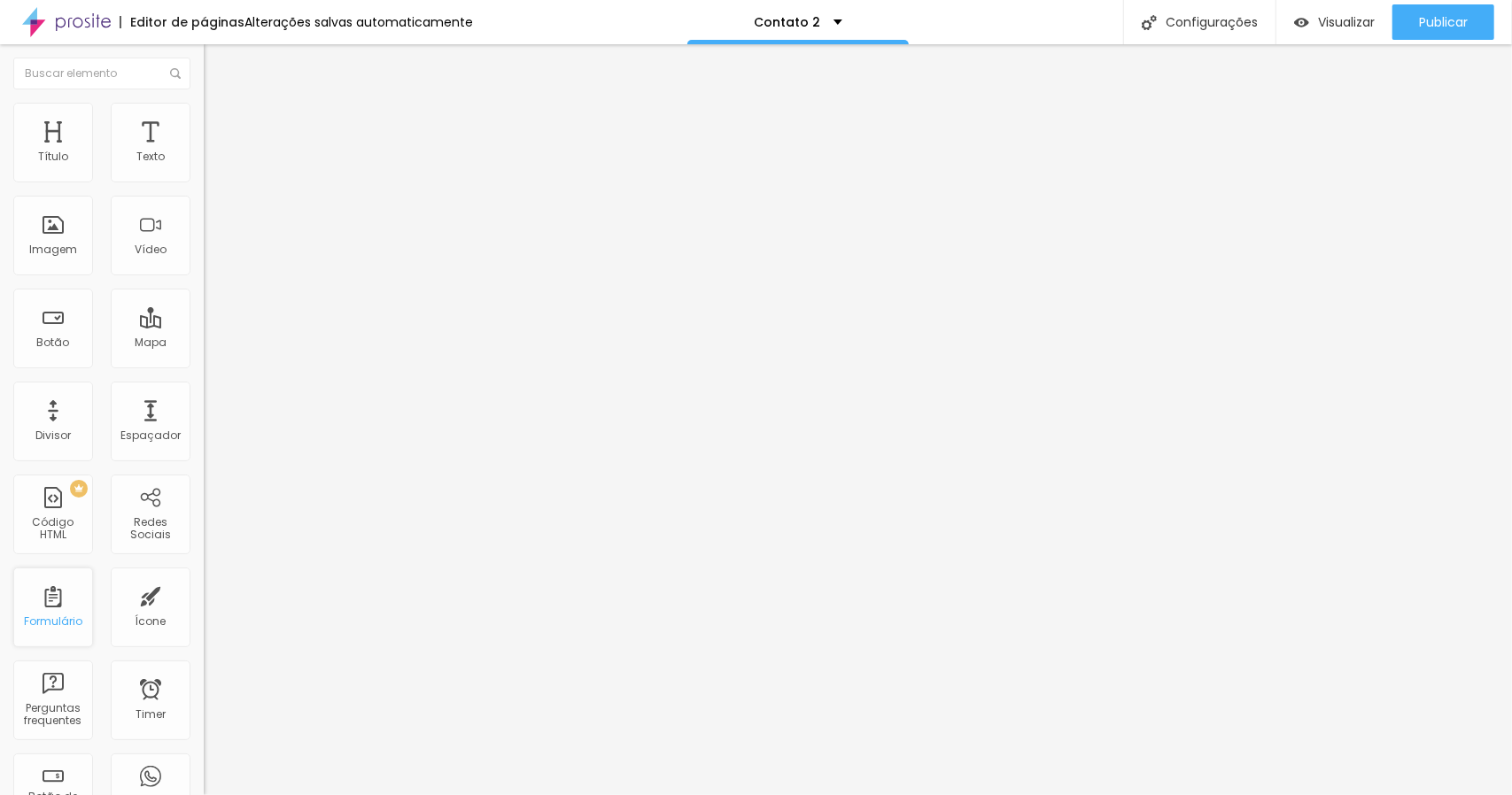
click at [54, 624] on div "Formulário" at bounding box center [53, 621] width 58 height 12
type input "Contato"
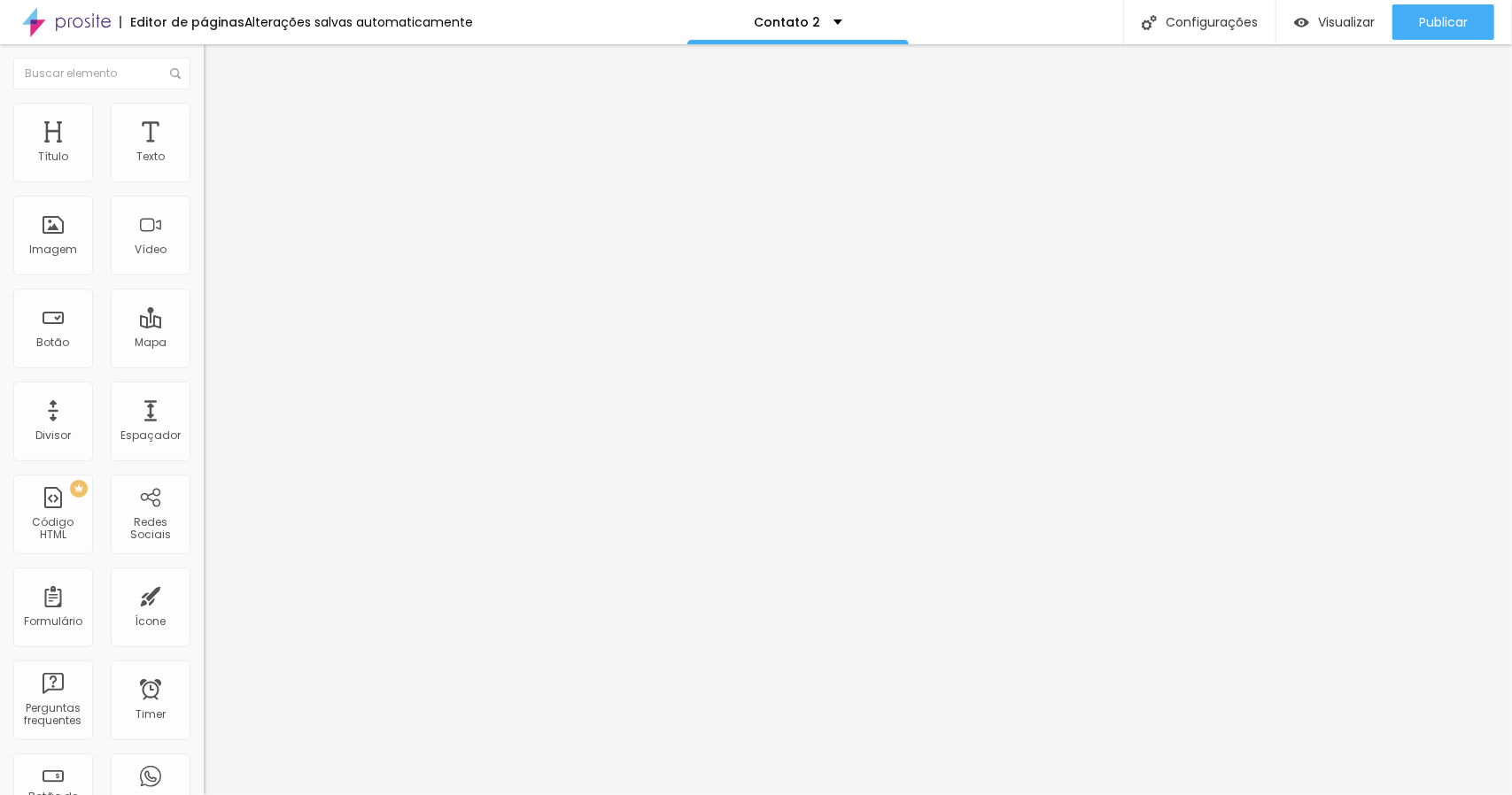
drag, startPoint x: 572, startPoint y: 513, endPoint x: 477, endPoint y: 514, distance: 95.0
type input "Telefone"
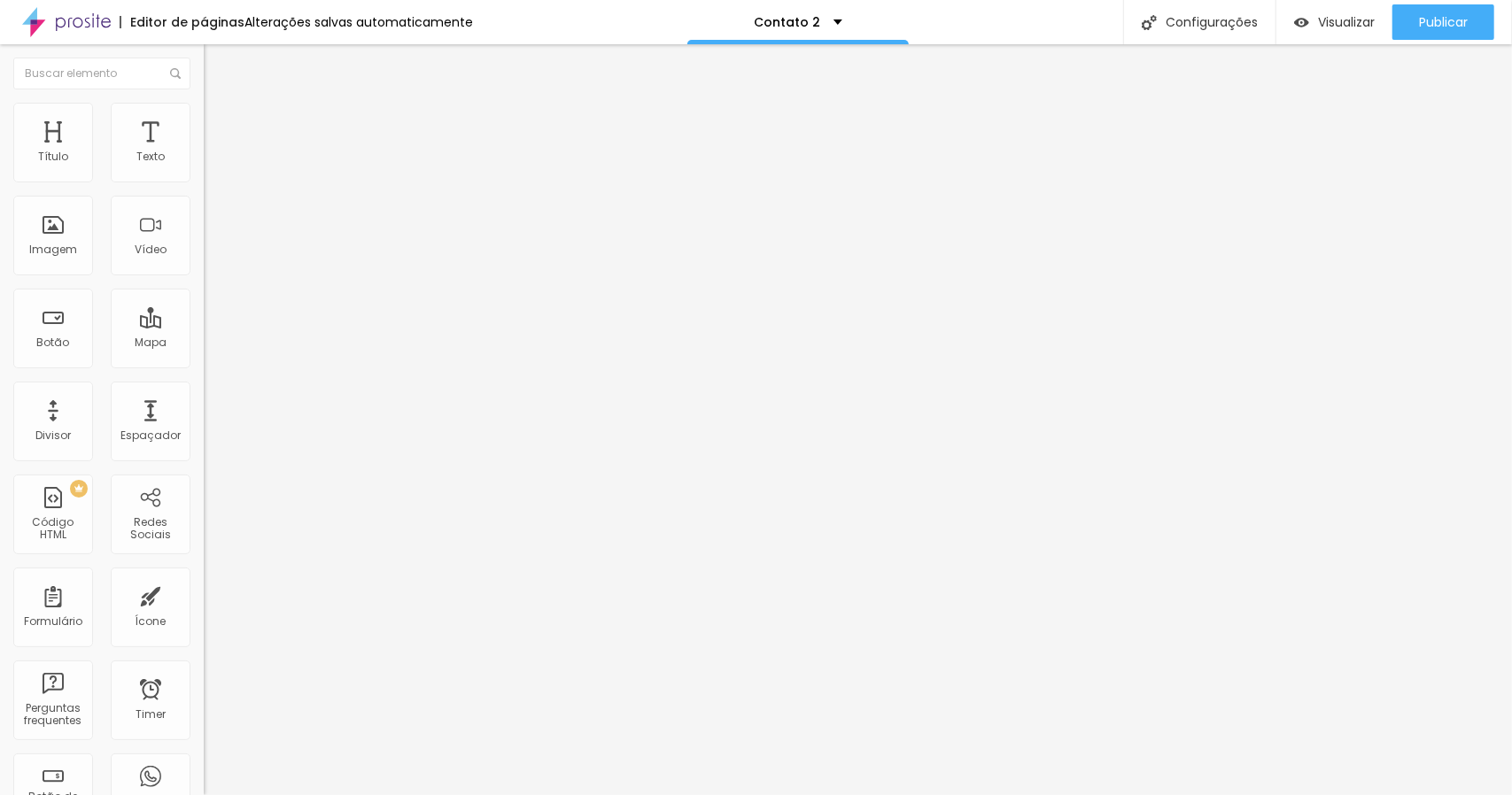
type input "Telefone"
drag, startPoint x: 459, startPoint y: 468, endPoint x: 473, endPoint y: 335, distance: 133.7
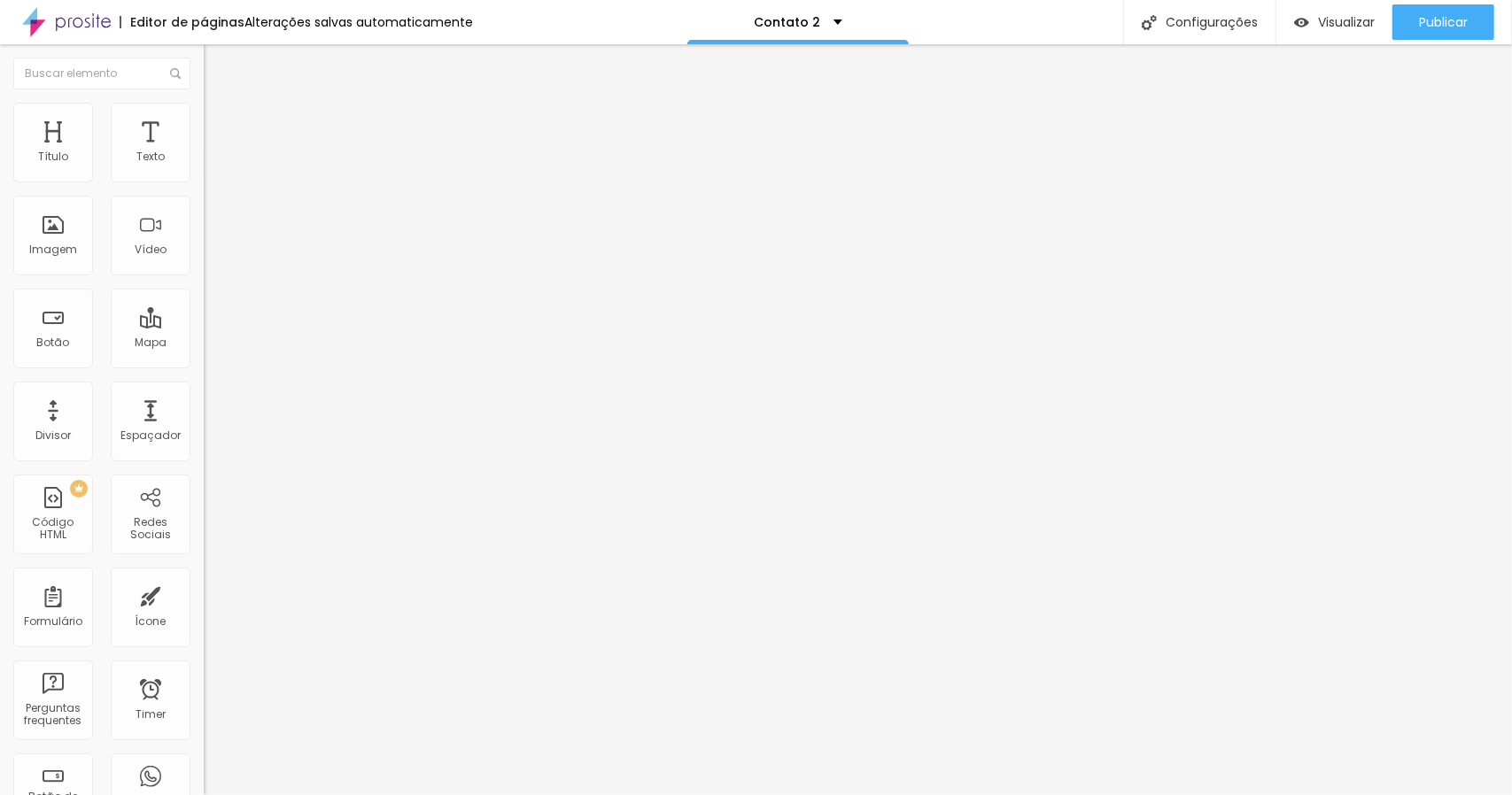
scroll to position [155, 0]
click at [1335, 19] on span "Visualizar" at bounding box center [1346, 22] width 56 height 14
click at [215, 173] on div "Contato" at bounding box center [305, 164] width 181 height 16
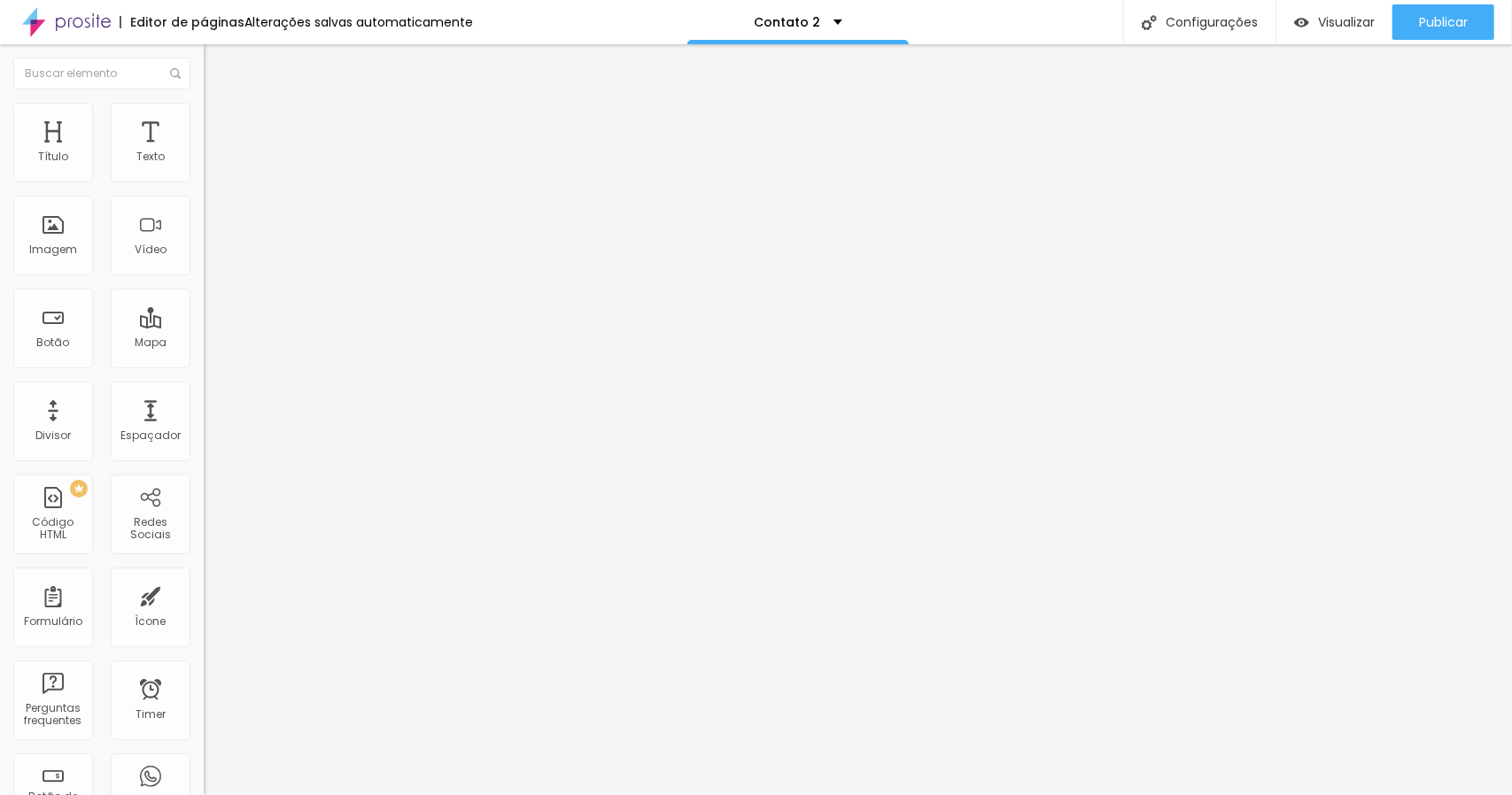
click at [204, 107] on img at bounding box center [211, 110] width 16 height 16
drag, startPoint x: 97, startPoint y: 199, endPoint x: 0, endPoint y: 212, distance: 97.9
click at [204, 212] on div "Texto fale comigo Alinhamento Tamanho Grande Pequeno Normal Grande Link URL [UR…" at bounding box center [305, 268] width 204 height 258
type input "Whatsapp"
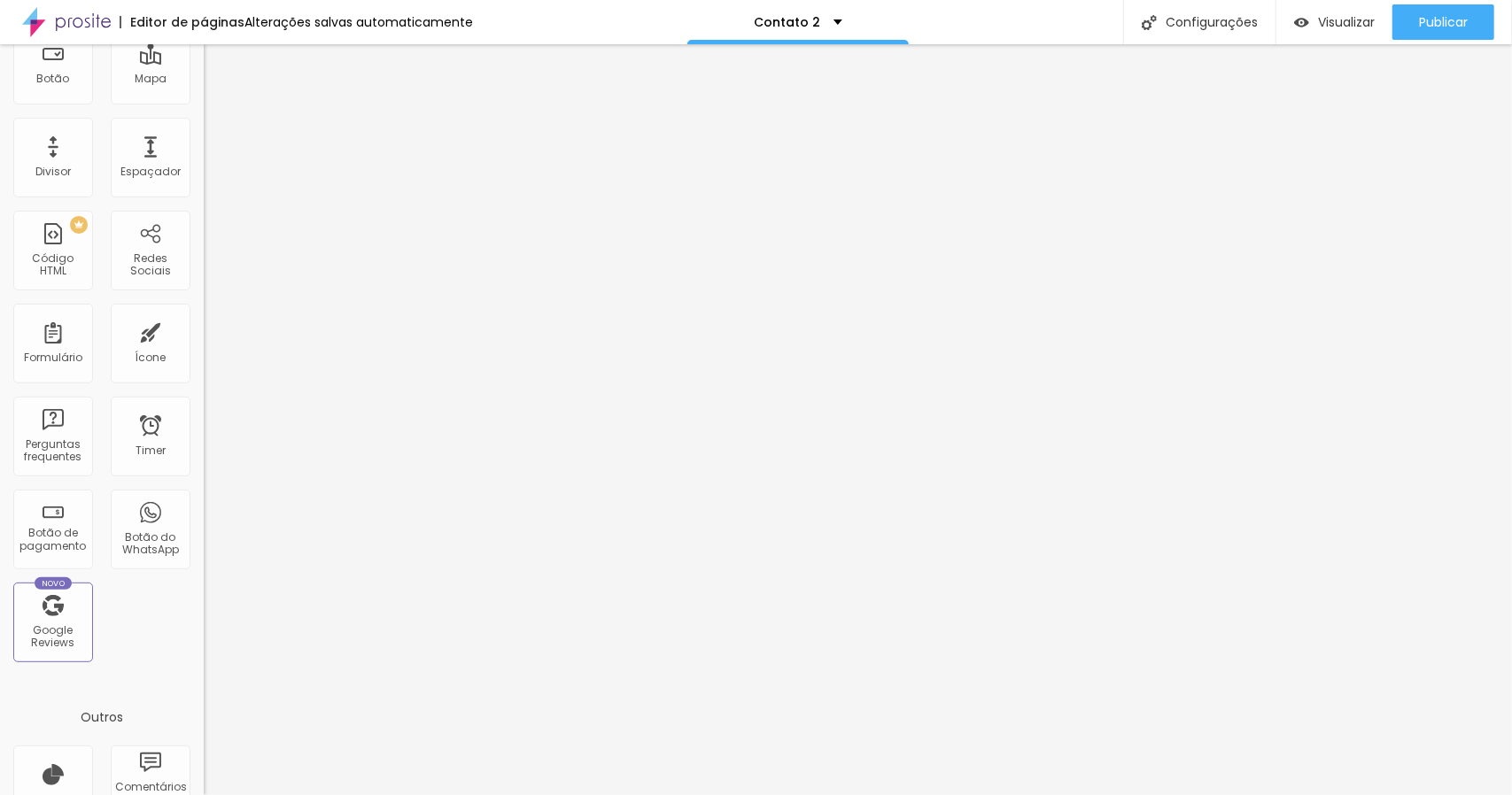
scroll to position [266, 0]
click at [153, 345] on div "Ícone" at bounding box center [150, 341] width 79 height 79
click at [152, 345] on div "Ícone" at bounding box center [150, 341] width 79 height 79
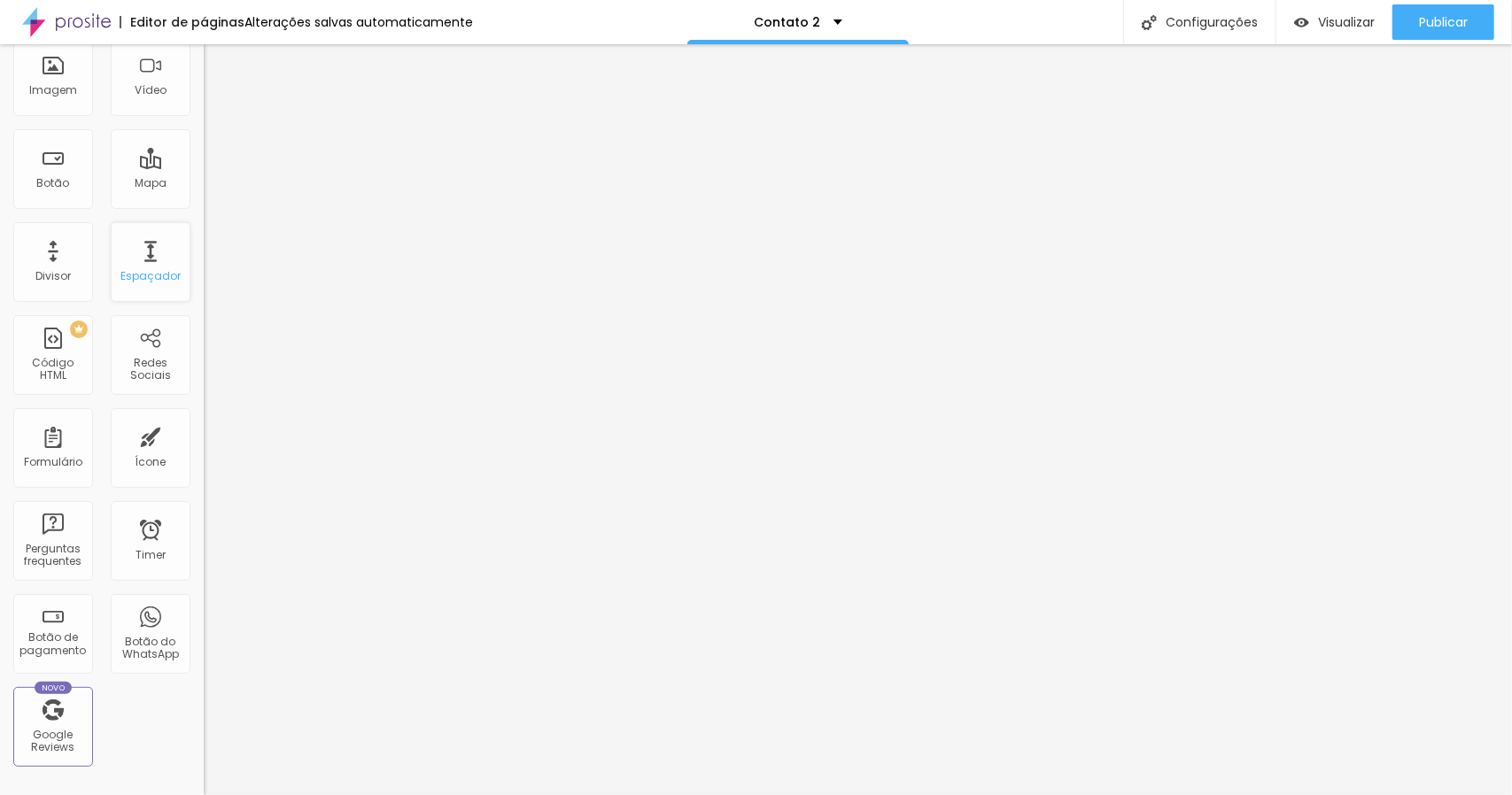
scroll to position [0, 0]
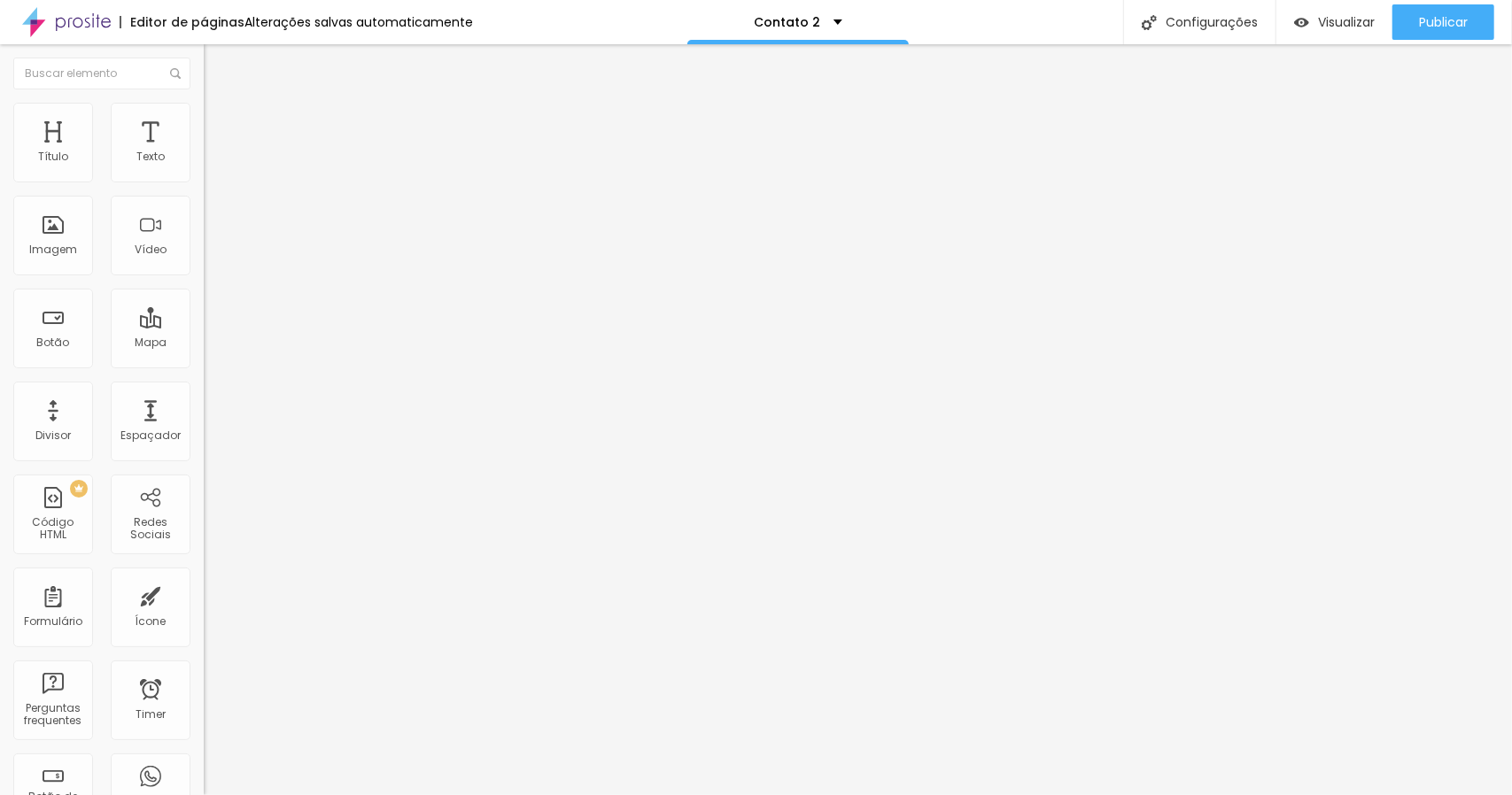
click at [214, 162] on span "Trocar icone" at bounding box center [253, 156] width 78 height 15
type input "i"
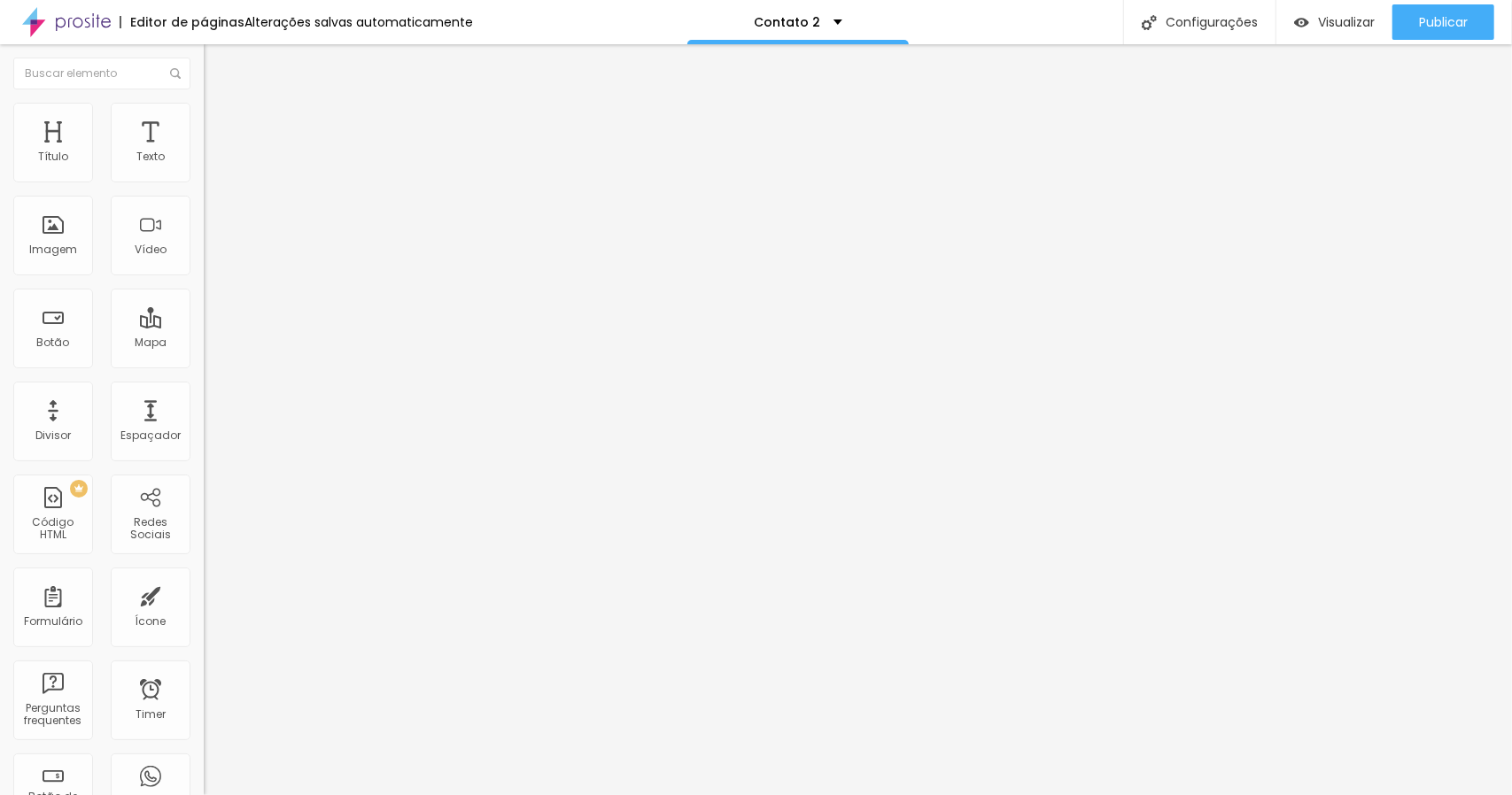
type input "whats"
click at [1420, 19] on span "Publicar" at bounding box center [1442, 22] width 49 height 14
click at [1441, 27] on span "Publicar" at bounding box center [1442, 22] width 49 height 14
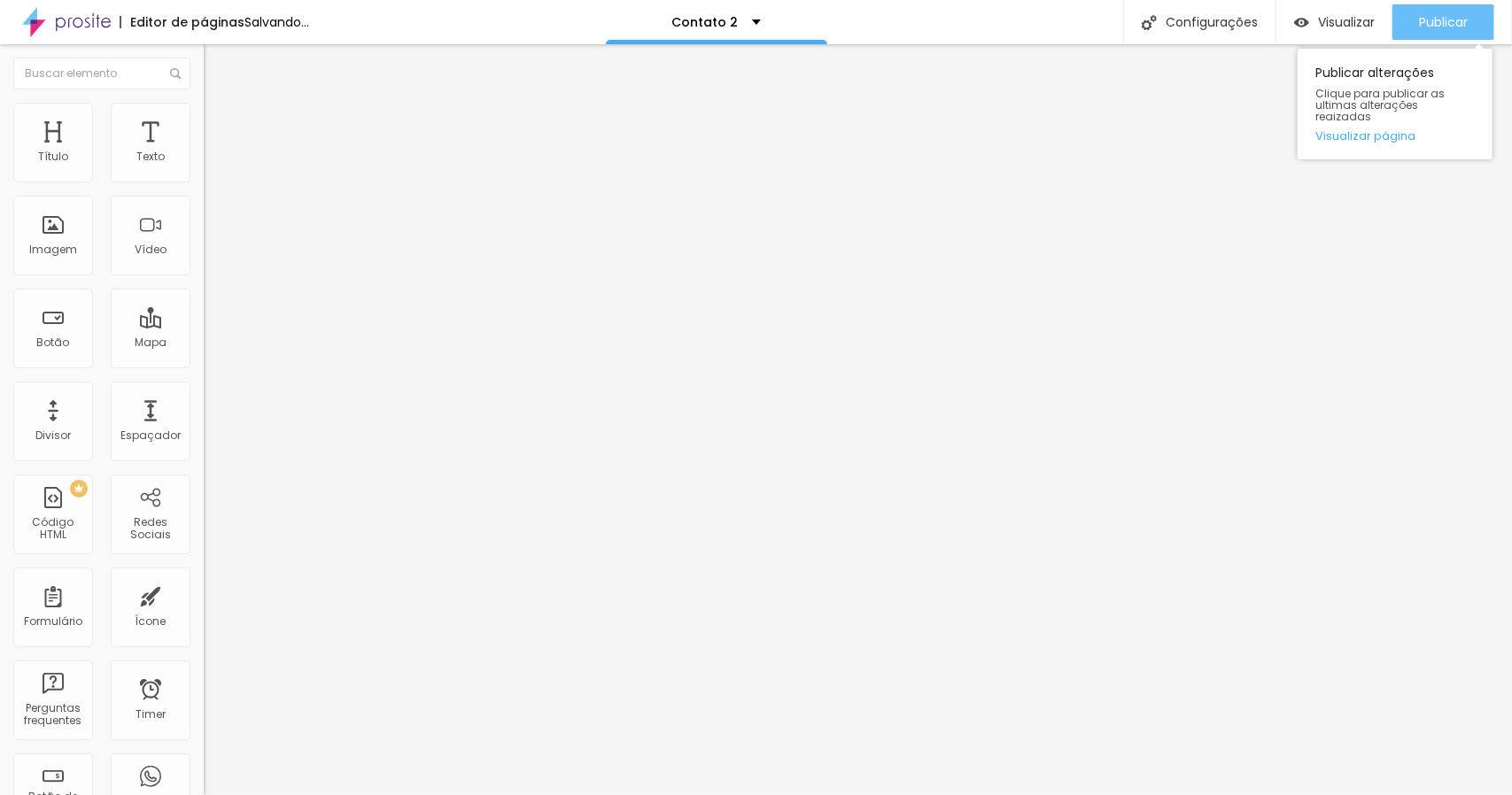
click at [1440, 26] on span "Publicar" at bounding box center [1442, 22] width 49 height 14
click at [1461, 15] on span "Publicar" at bounding box center [1442, 22] width 49 height 14
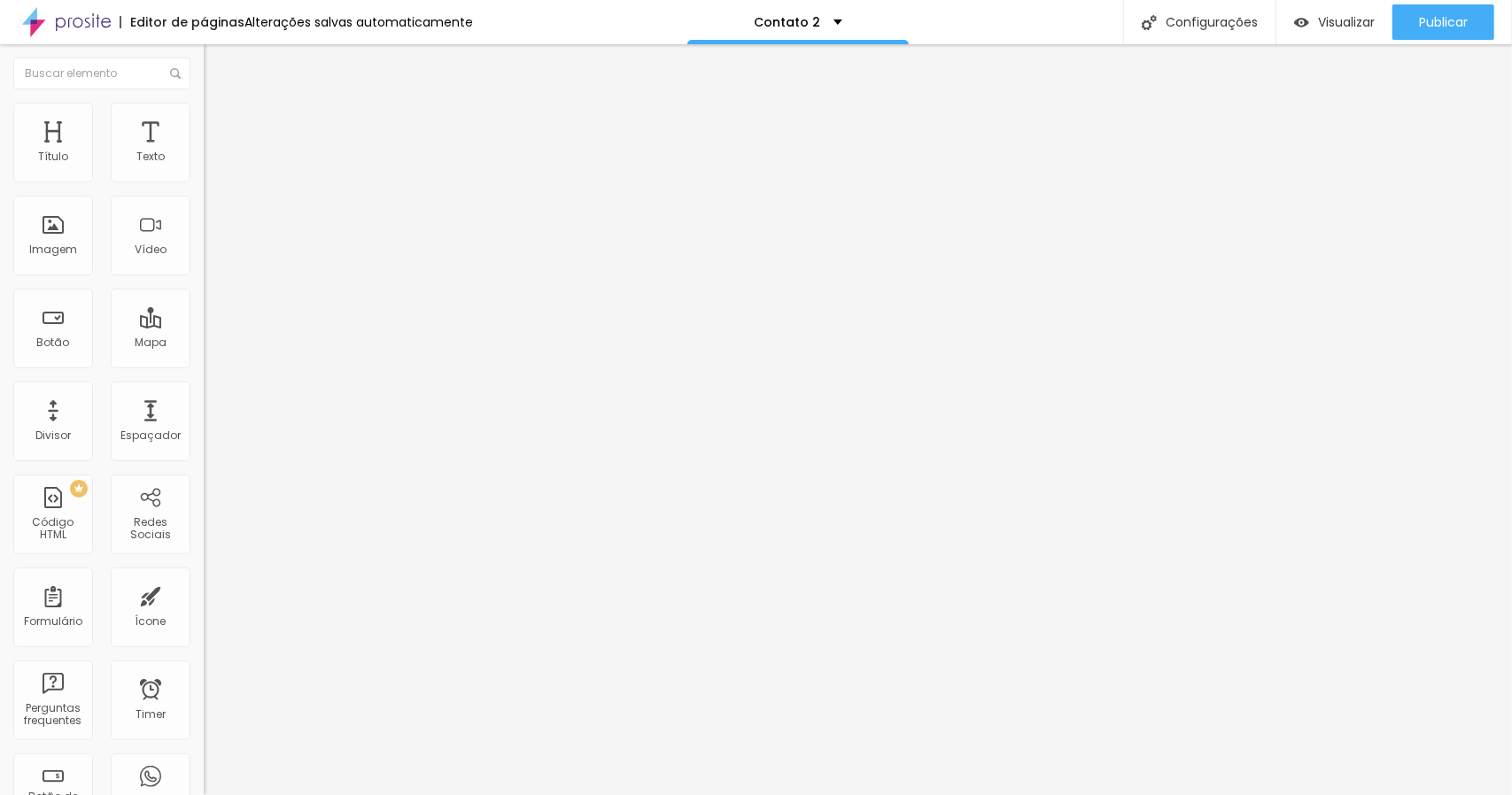
click at [68, 13] on img at bounding box center [66, 22] width 89 height 44
click at [810, 31] on div "Contato 2" at bounding box center [798, 22] width 222 height 44
click at [810, 12] on div "Contato 2" at bounding box center [798, 6] width 63 height 12
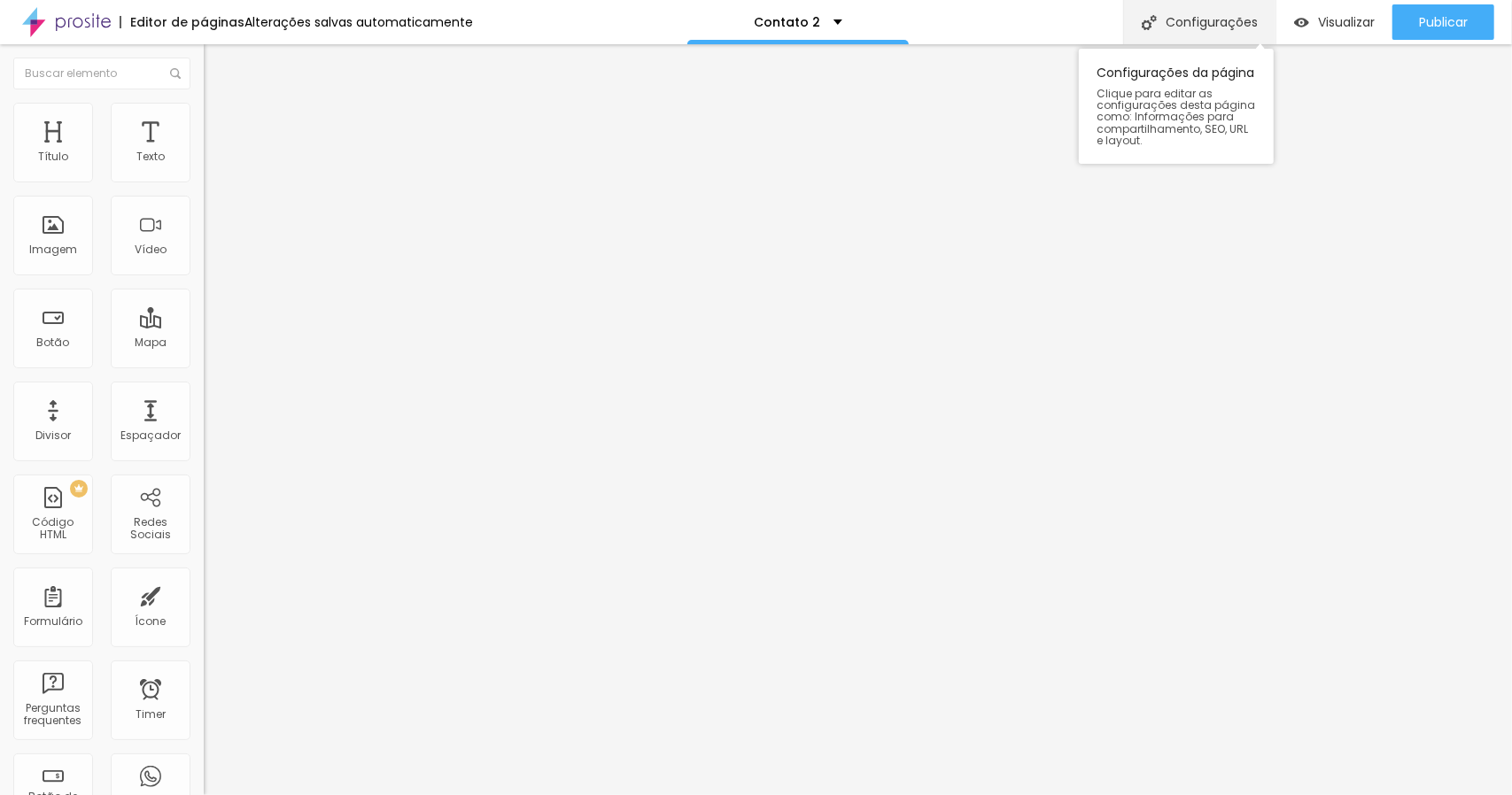
click at [1164, 18] on div "Configurações" at bounding box center [1199, 22] width 152 height 44
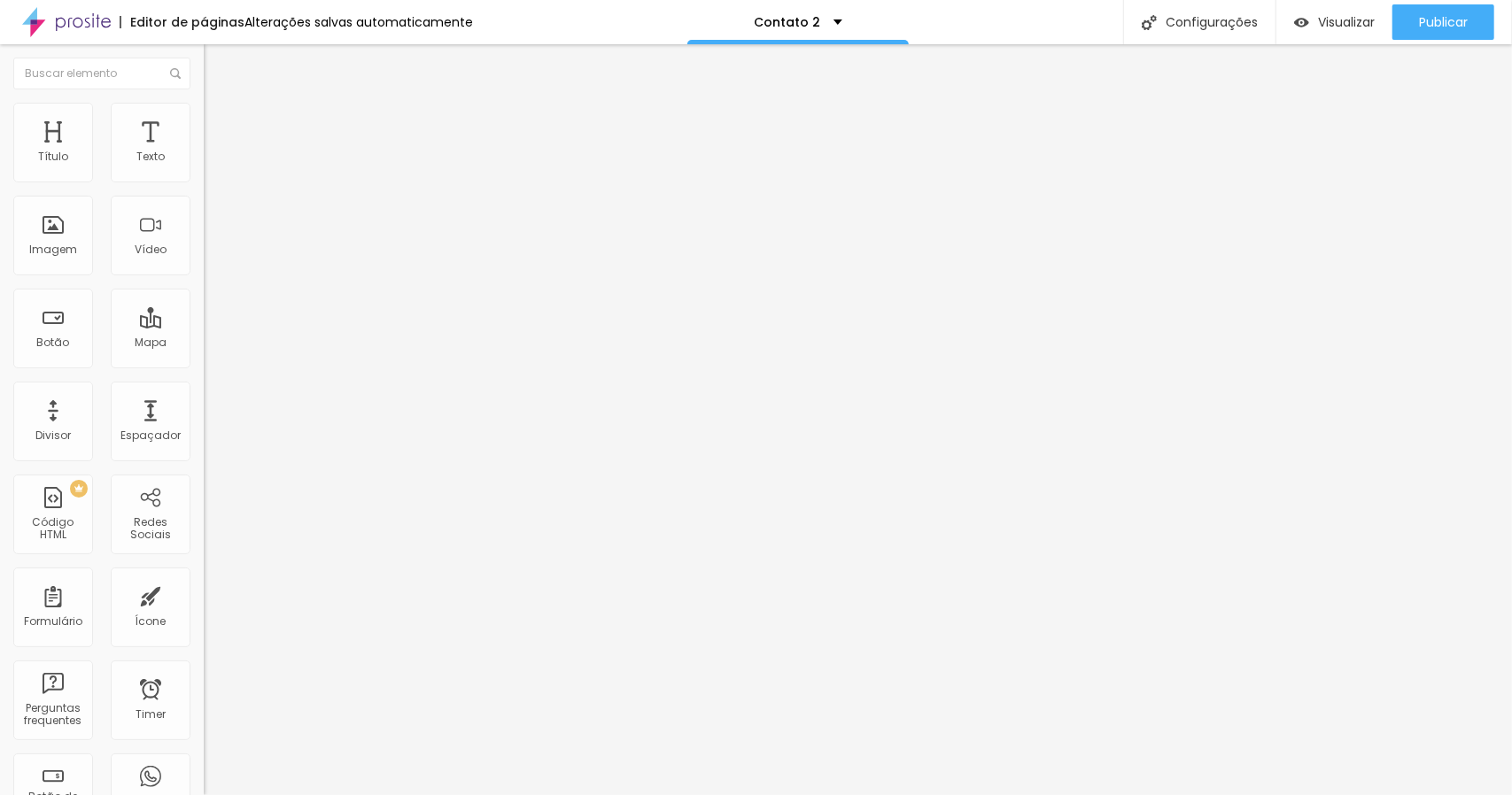
type input "/contatoflaviaditos"
type input "Contato"
